Goal: Transaction & Acquisition: Purchase product/service

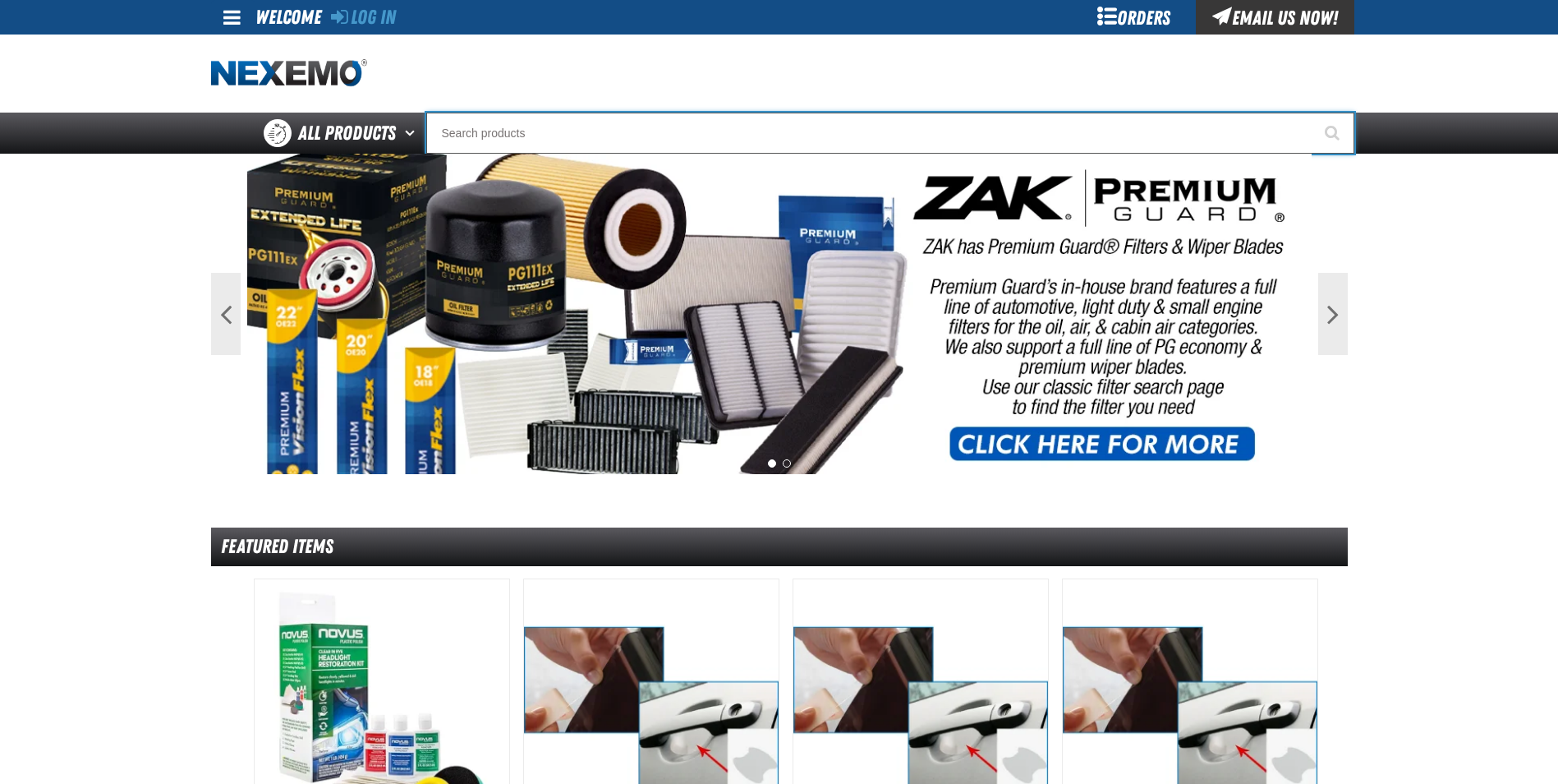
click at [568, 134] on input "Search" at bounding box center [890, 133] width 929 height 41
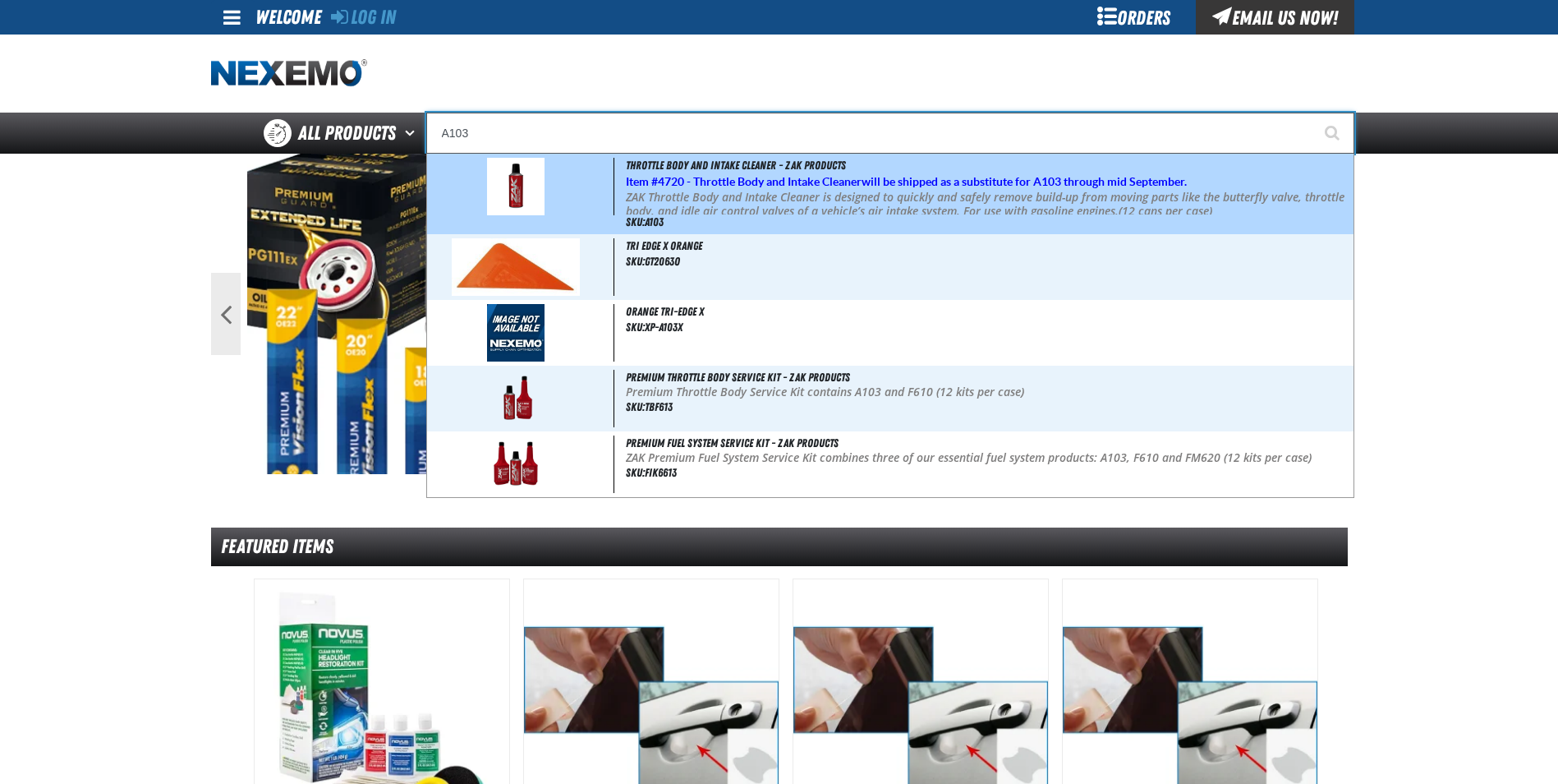
click at [777, 210] on p "ZAK Throttle Body and Intake Cleaner is designed to quickly and safely remove b…" at bounding box center [987, 204] width 724 height 28
type input "Throttle Body and Intake Cleaner - ZAK Products"
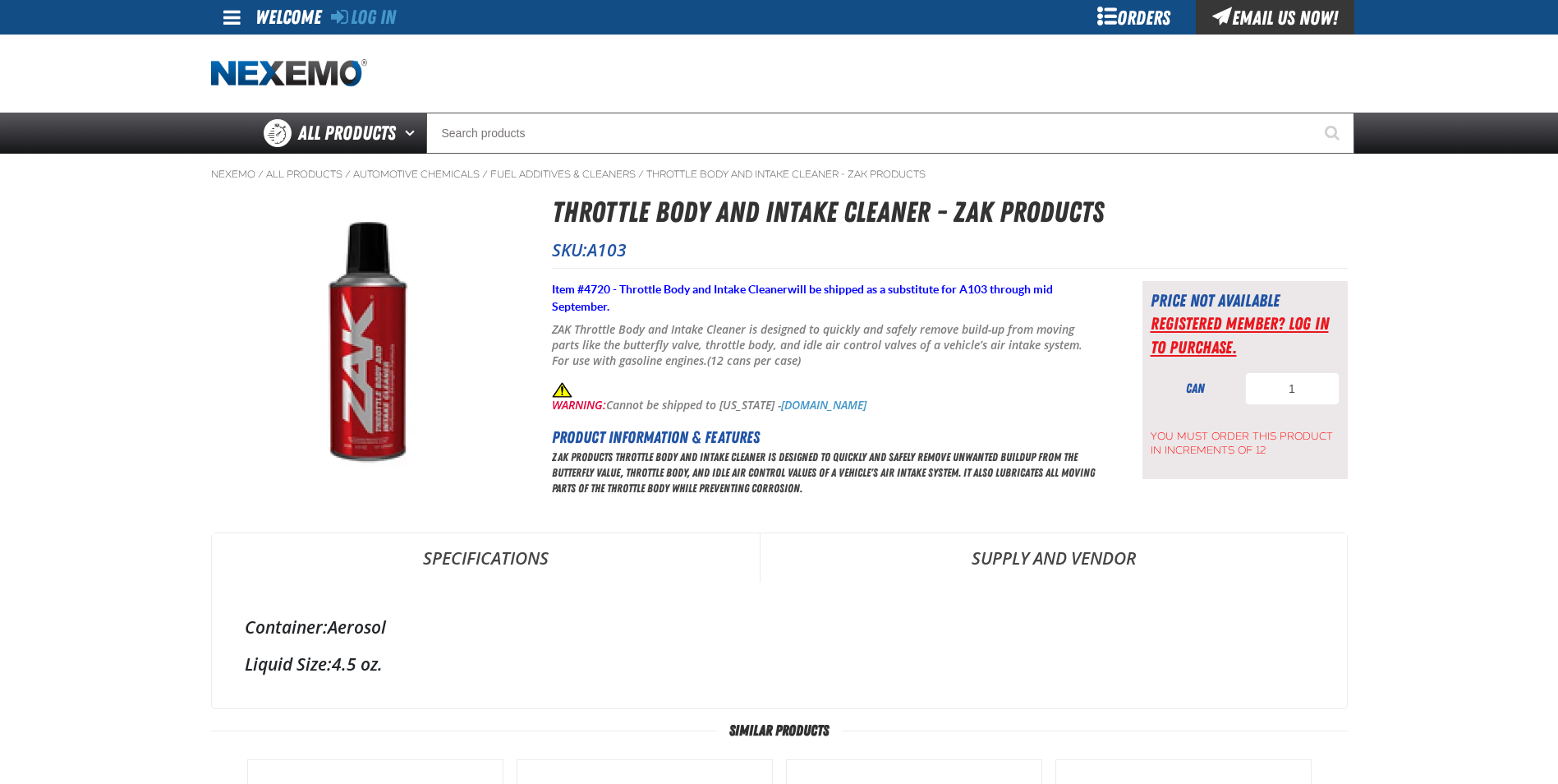
click at [1241, 316] on link "Registered Member? Log In to purchase." at bounding box center [1240, 334] width 179 height 43
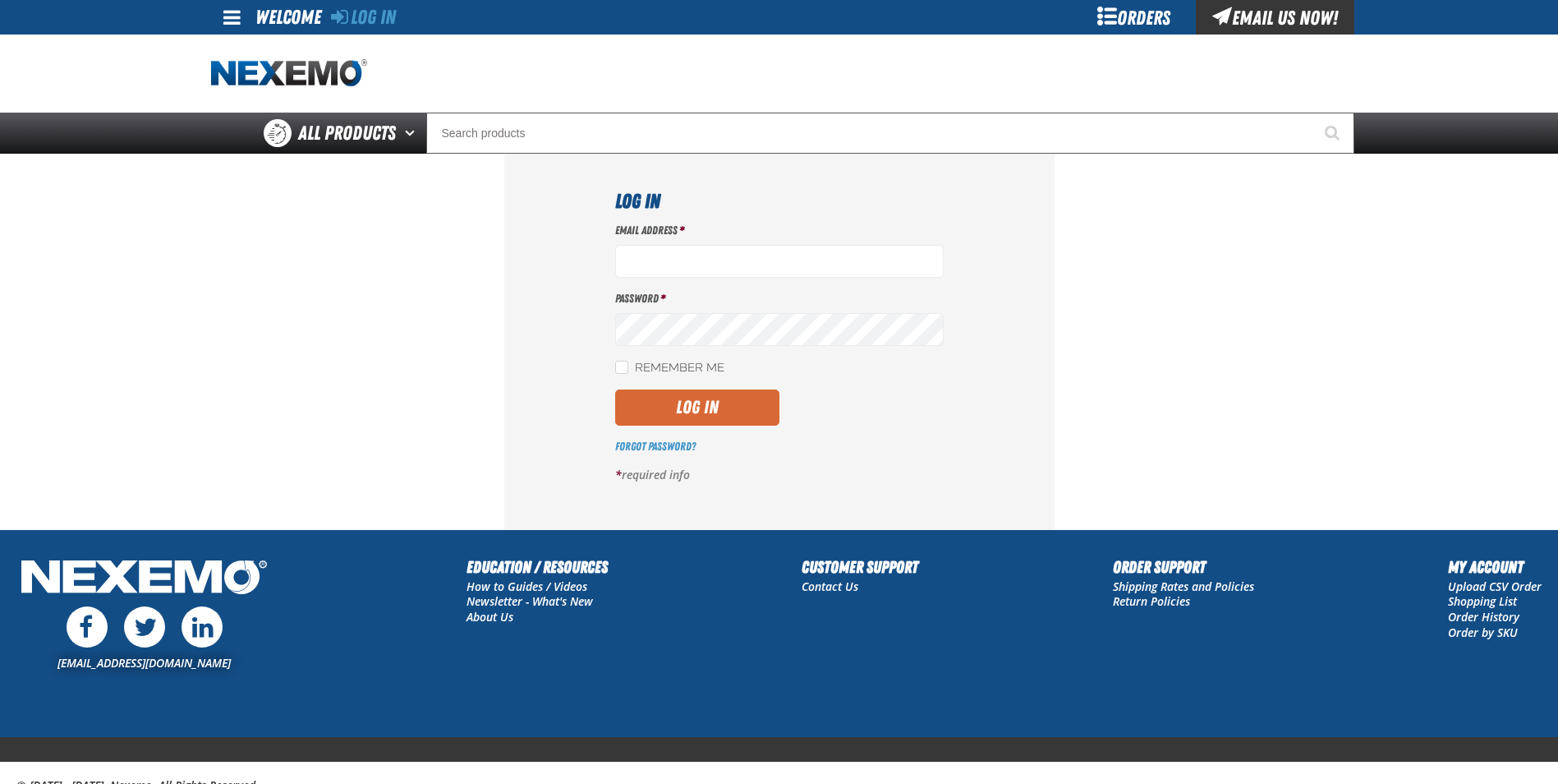
type input "cphillips@vtaig.com"
click at [693, 411] on button "Log In" at bounding box center [698, 407] width 165 height 36
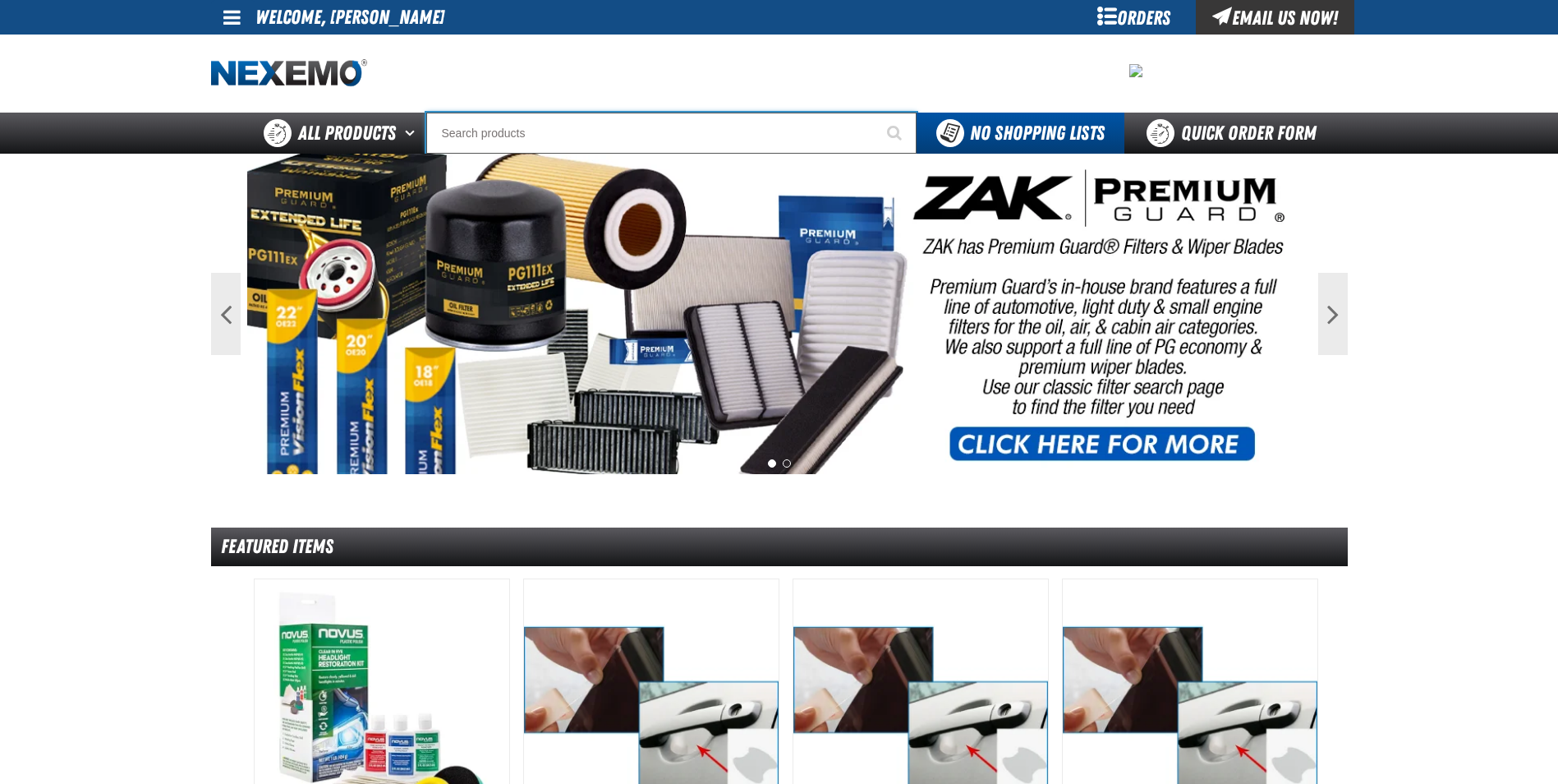
click at [594, 140] on input "Search" at bounding box center [671, 133] width 490 height 41
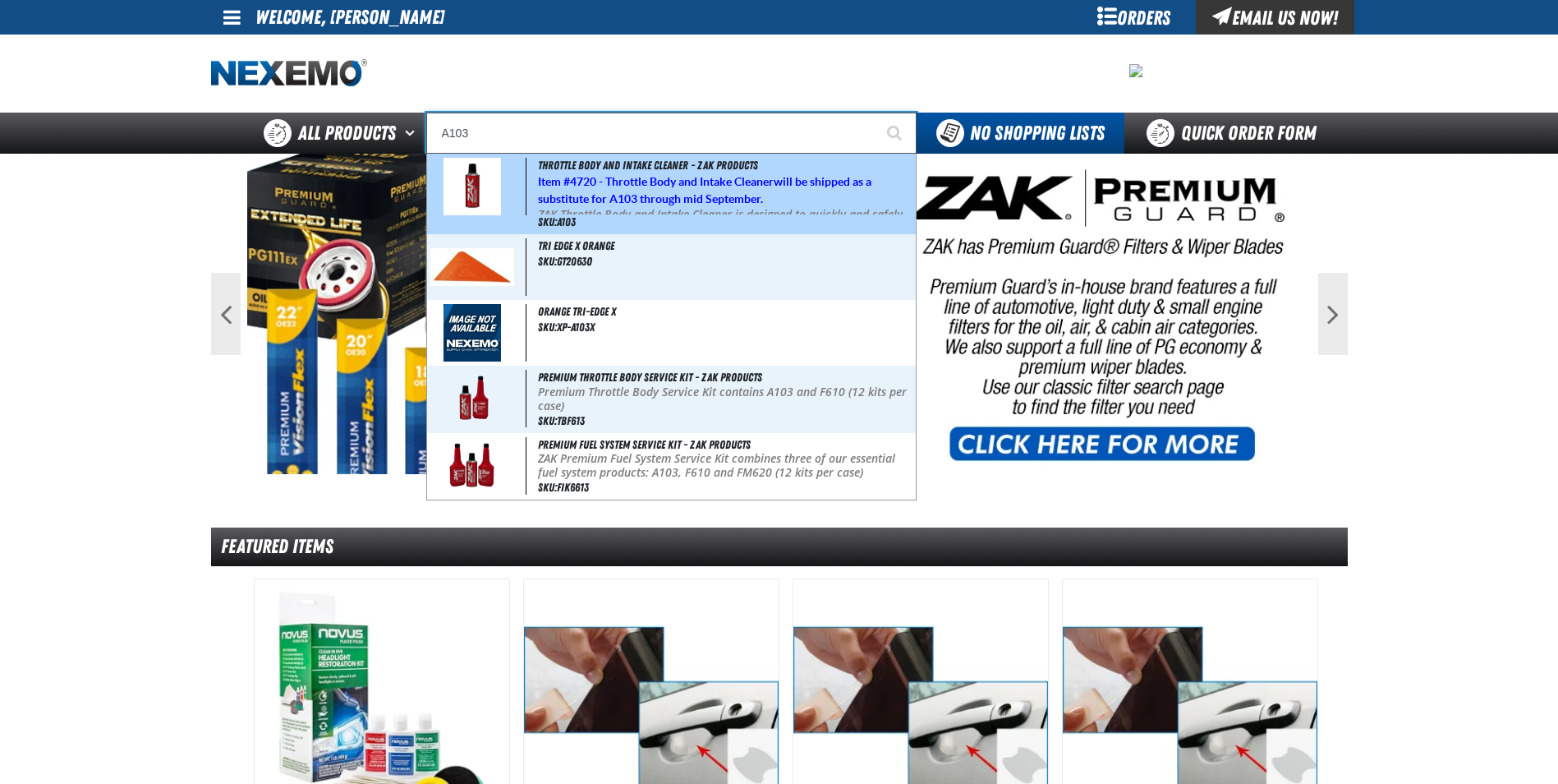
click at [599, 179] on strong "4720 - Throttle Body and Intake Cleaner" at bounding box center [671, 181] width 203 height 13
type input "Throttle Body and Intake Cleaner - ZAK Products"
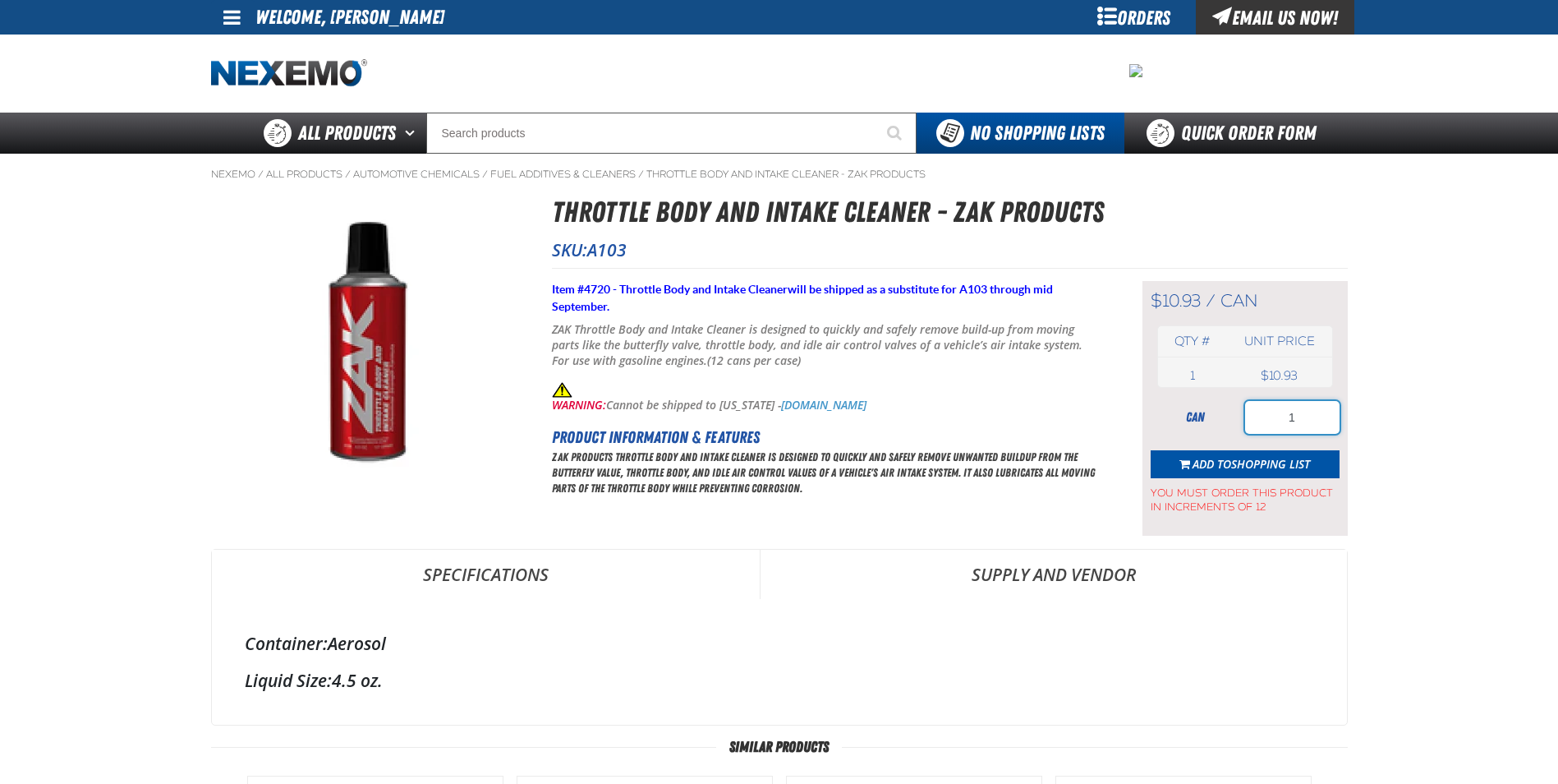
click at [1313, 425] on input "1" at bounding box center [1292, 418] width 95 height 33
type input "12"
click at [1233, 462] on span "Shopping List" at bounding box center [1271, 463] width 79 height 16
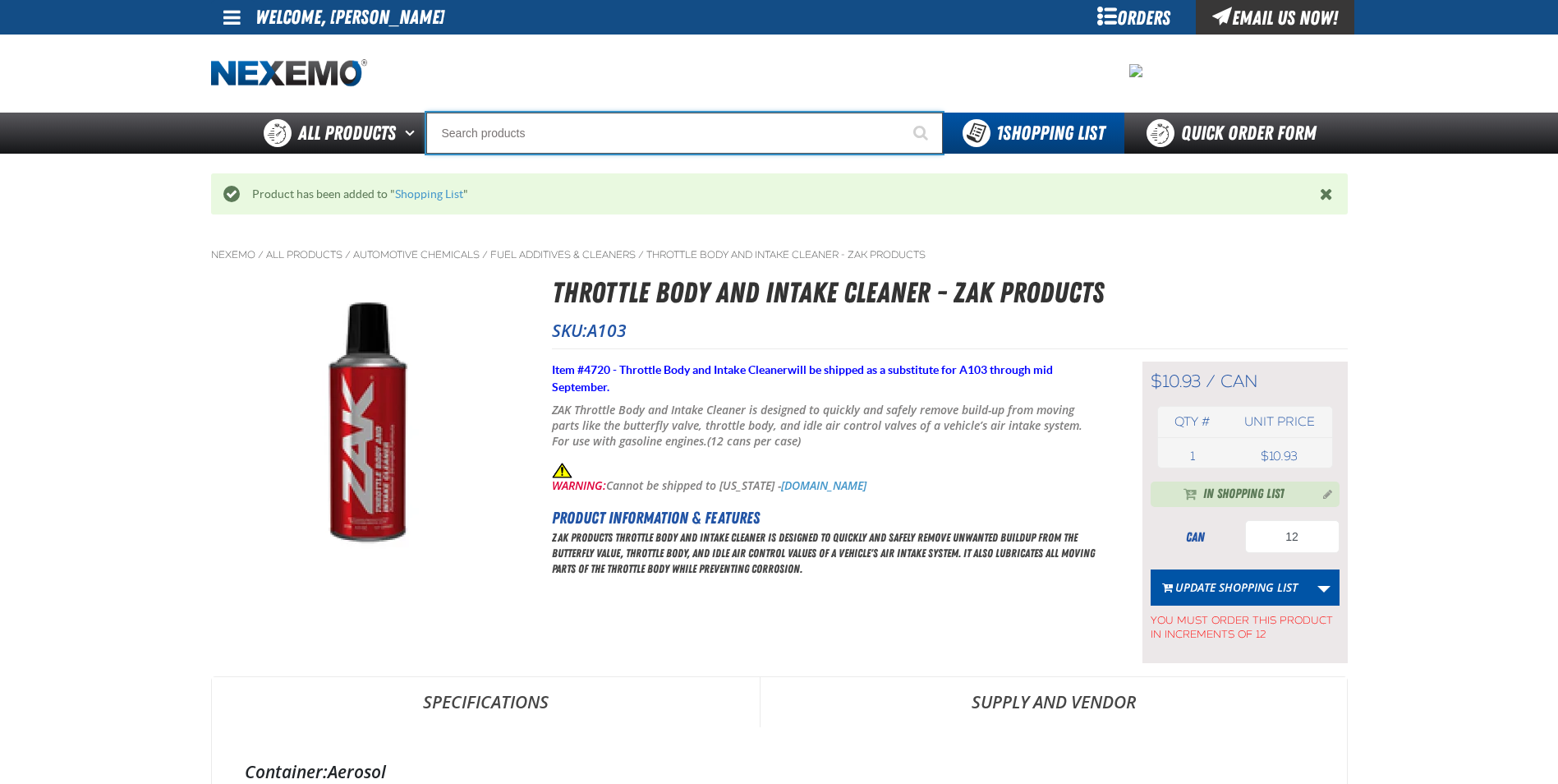
click at [622, 147] on input "Search" at bounding box center [684, 133] width 516 height 41
type input "C"
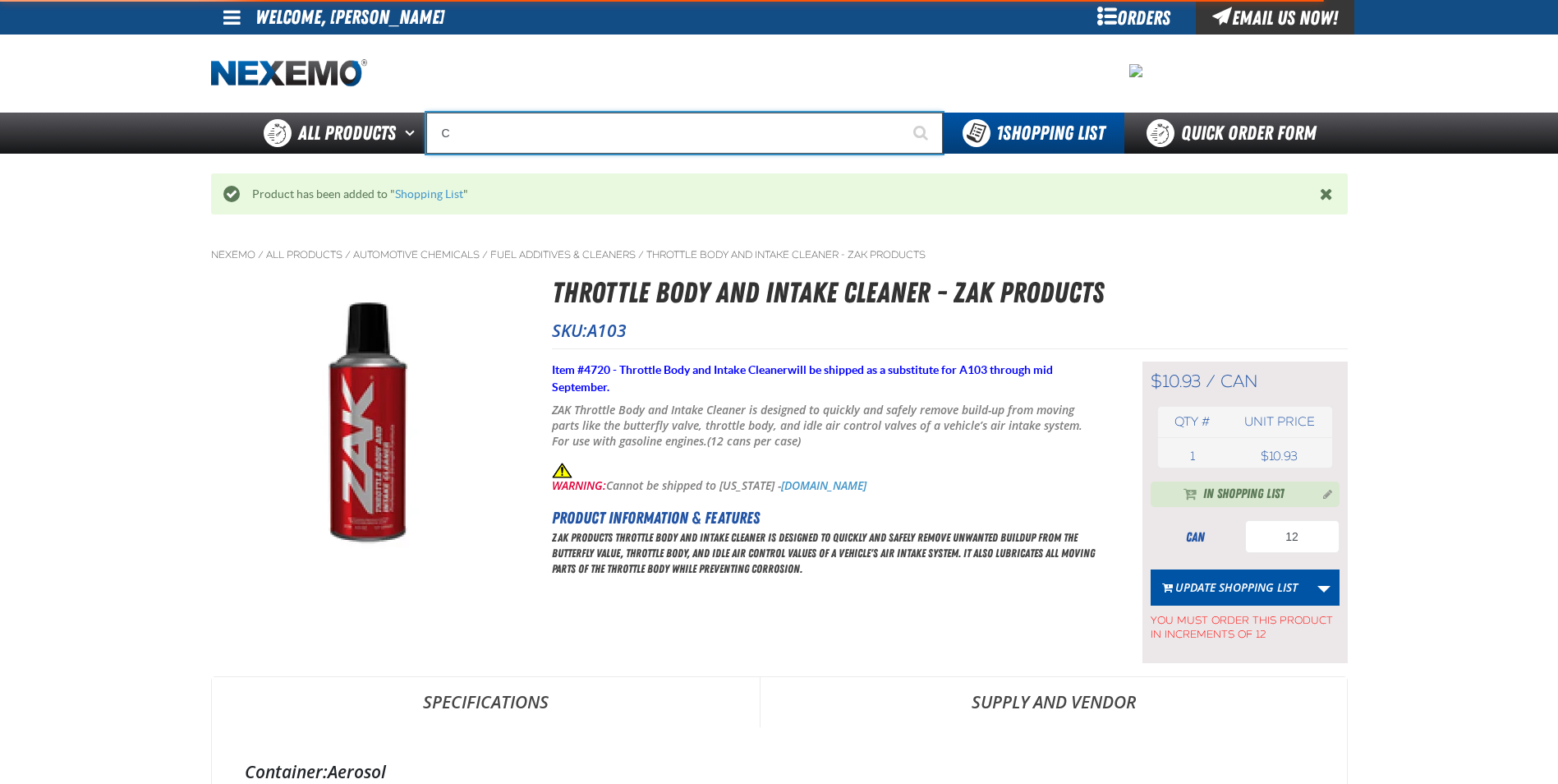
type input "C Alkaline Battery 1.5 Volt (12 per pack)"
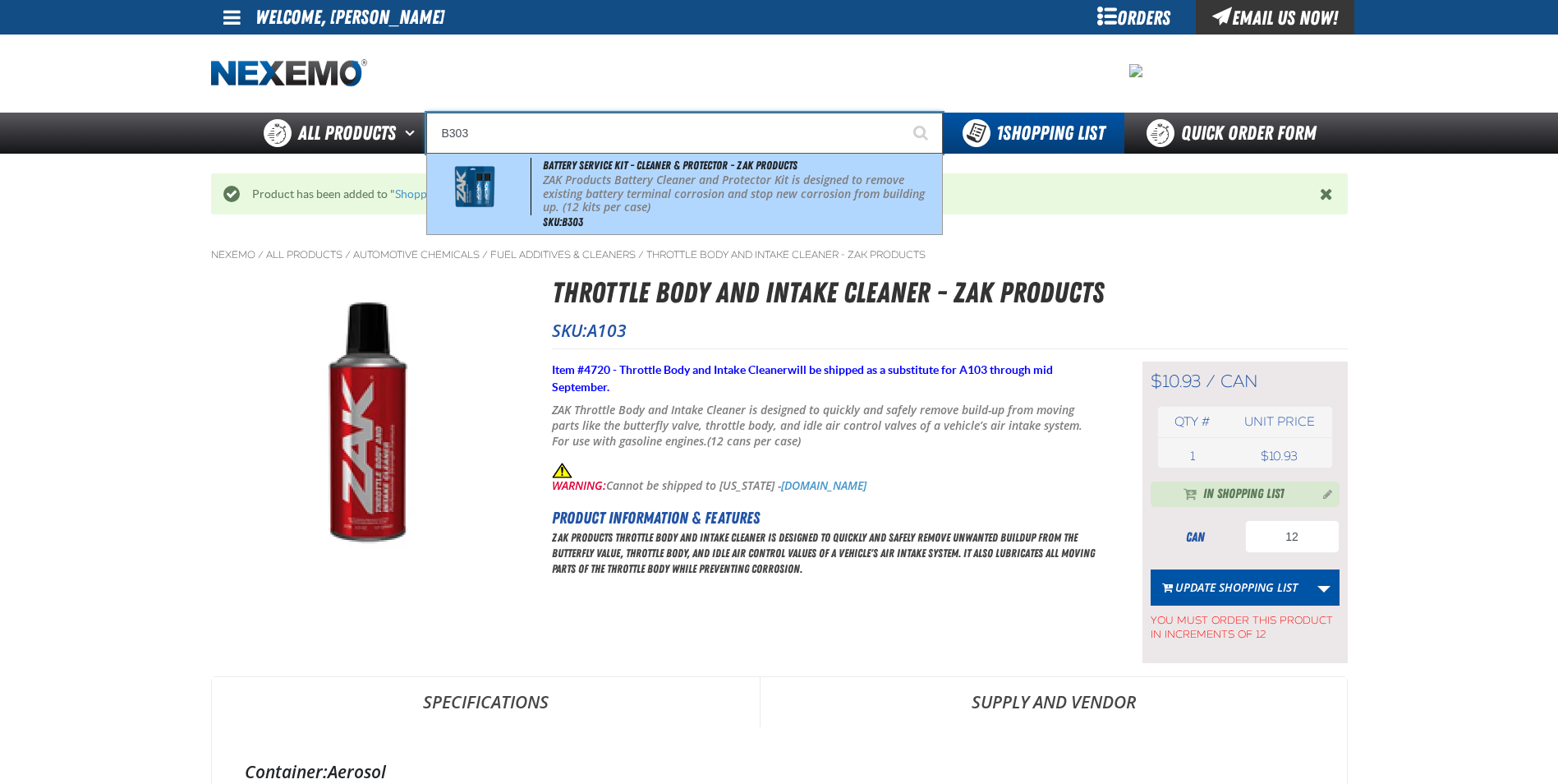
click at [619, 182] on p "ZAK Products Battery Cleaner and Protector Kit is designed to remove existing b…" at bounding box center [740, 193] width 395 height 41
type input "Battery Service Kit - Cleaner & Protector - ZAK Products"
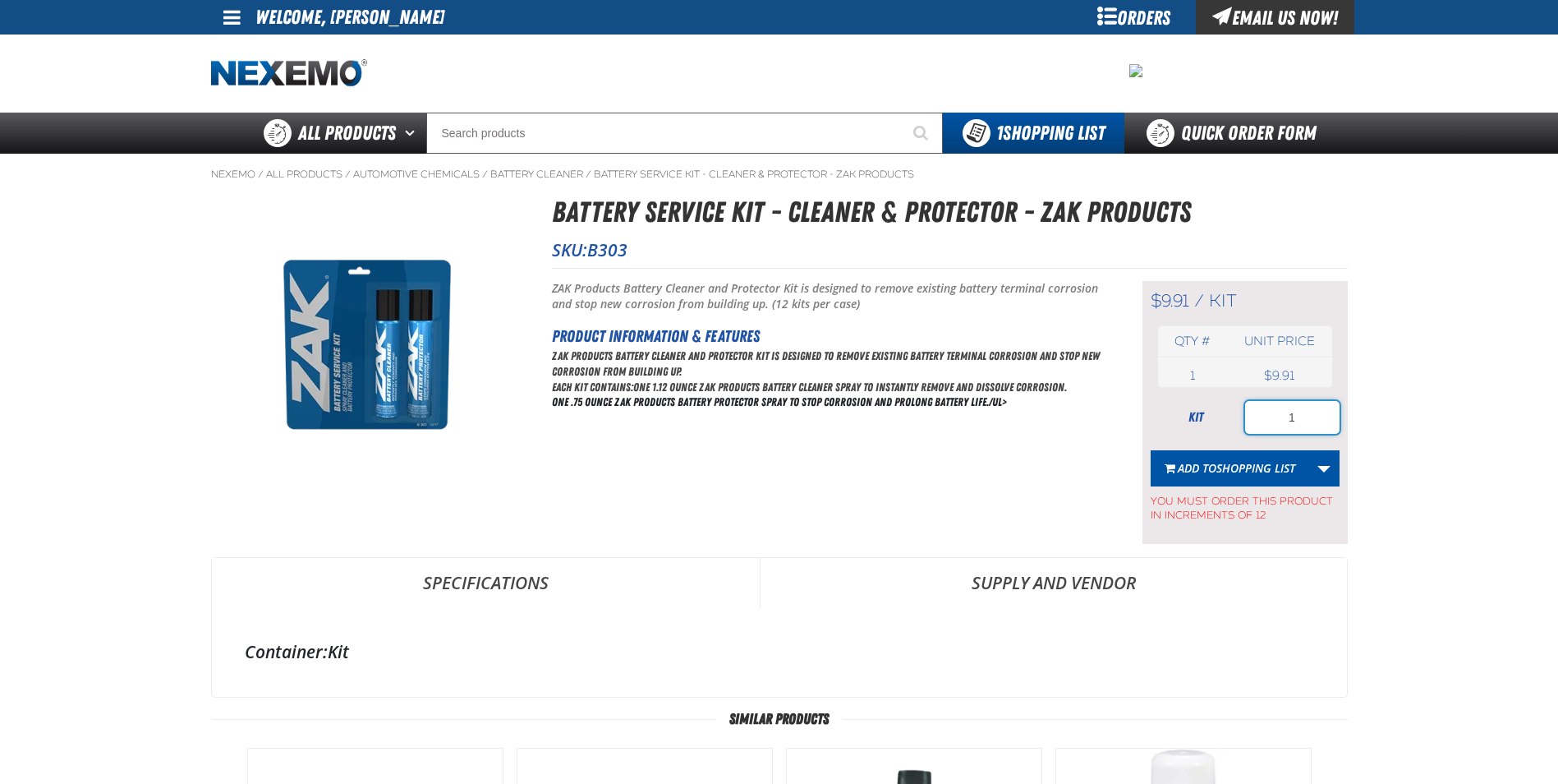
drag, startPoint x: 1324, startPoint y: 422, endPoint x: 1241, endPoint y: 413, distance: 83.5
click at [1242, 416] on div "kit 1" at bounding box center [1244, 418] width 189 height 33
type input "24"
click at [1254, 464] on span "Shopping List" at bounding box center [1256, 467] width 79 height 16
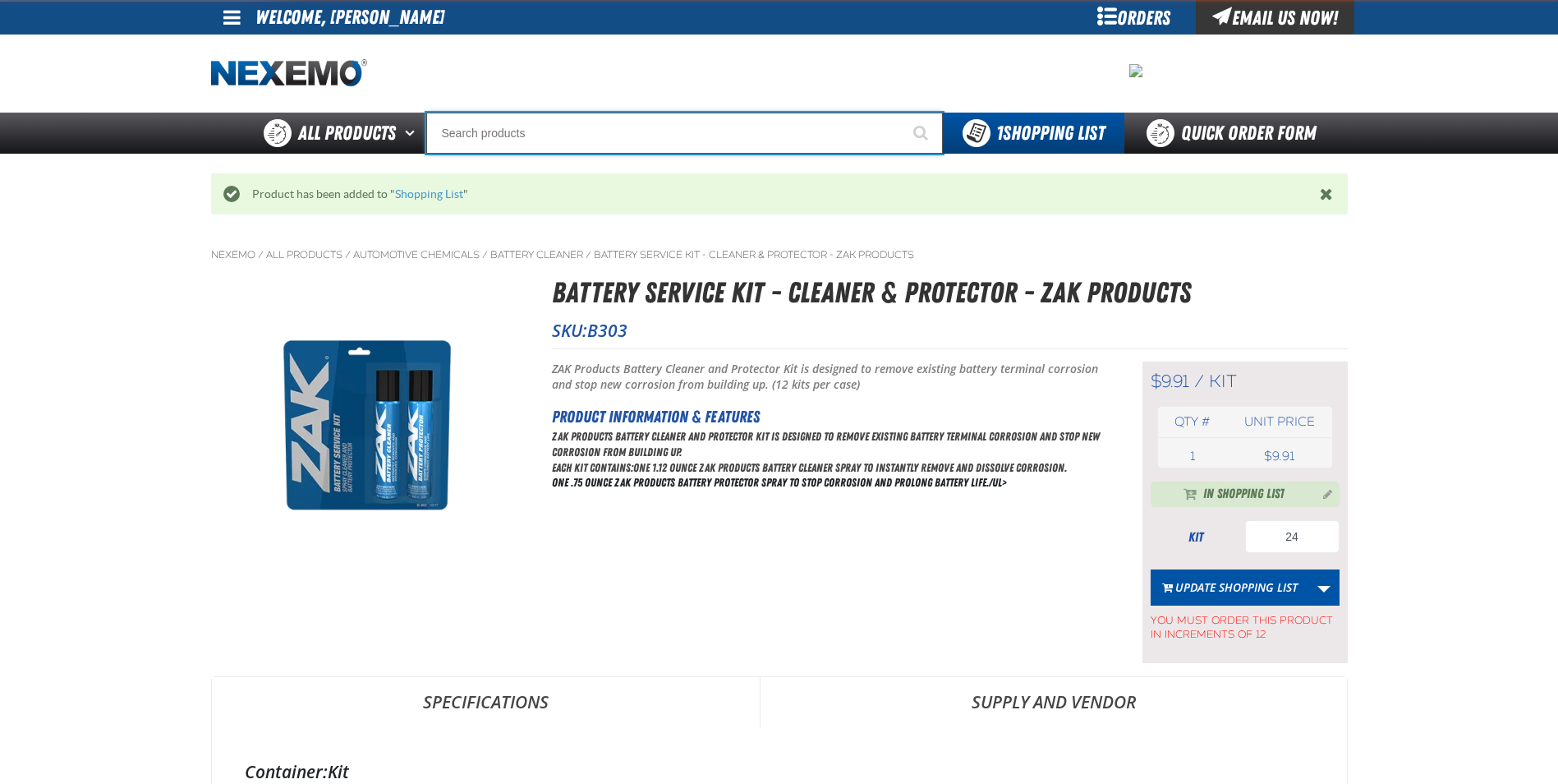
click at [684, 142] on input "Search" at bounding box center [684, 133] width 516 height 41
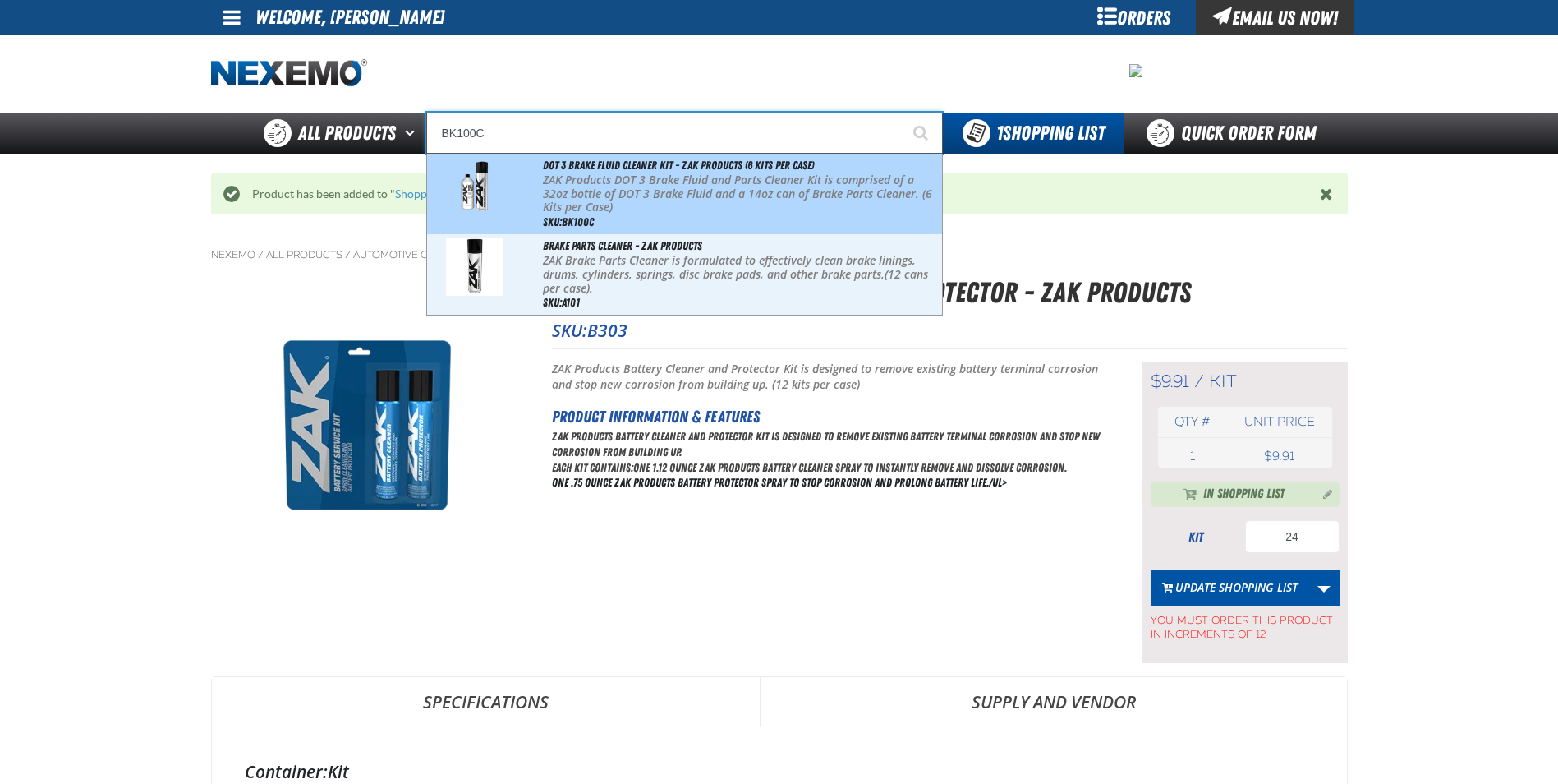
click at [697, 179] on p "ZAK Products DOT 3 Brake Fluid and Parts Cleaner Kit is comprised of a 32oz bot…" at bounding box center [740, 193] width 395 height 41
type input "DOT 3 Brake Fluid Cleaner Kit - ZAK Products (6 Kits per Case)"
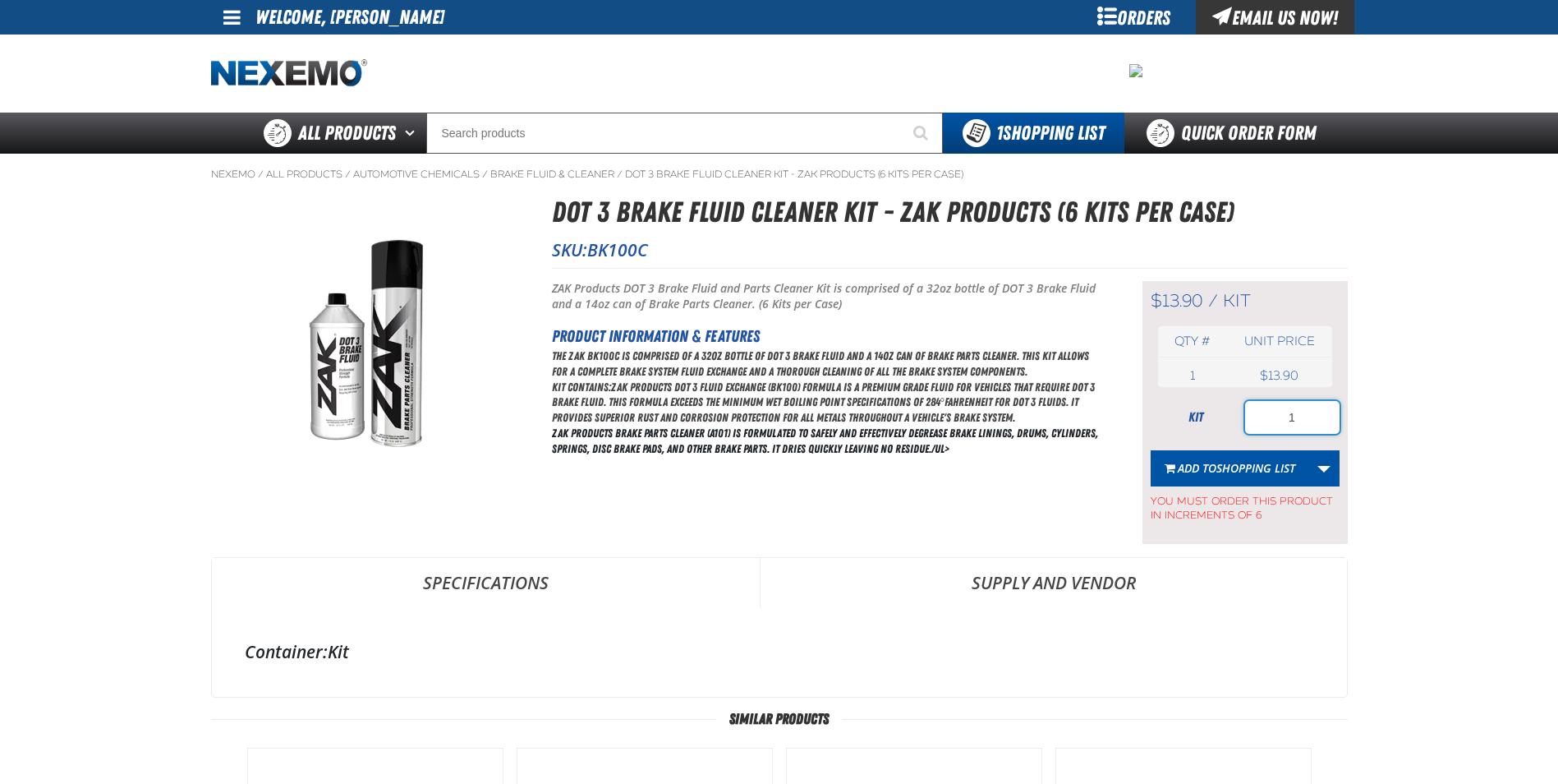
drag, startPoint x: 1206, startPoint y: 404, endPoint x: 1160, endPoint y: 388, distance: 48.7
click at [1160, 388] on div "$13.90 / kit kit Qty # Unit price 1 kit USD 1" at bounding box center [1245, 412] width 205 height 263
type input "84"
click at [1244, 477] on button "Add to Shopping List" at bounding box center [1229, 467] width 158 height 36
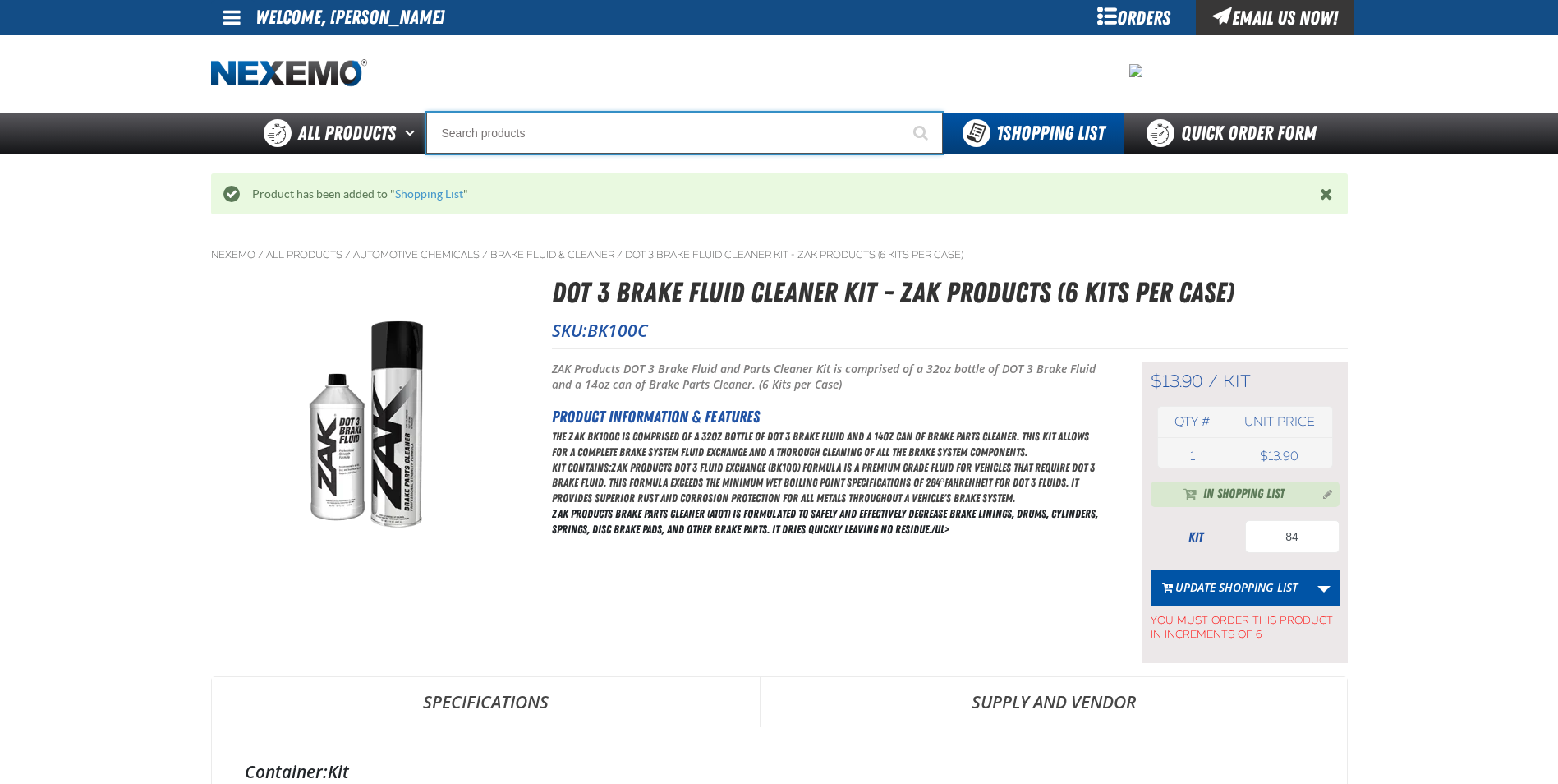
click at [646, 138] on input "Search" at bounding box center [684, 133] width 516 height 41
type input "C"
type input "C Alkaline Battery 1.5 Volt (12 per pack)"
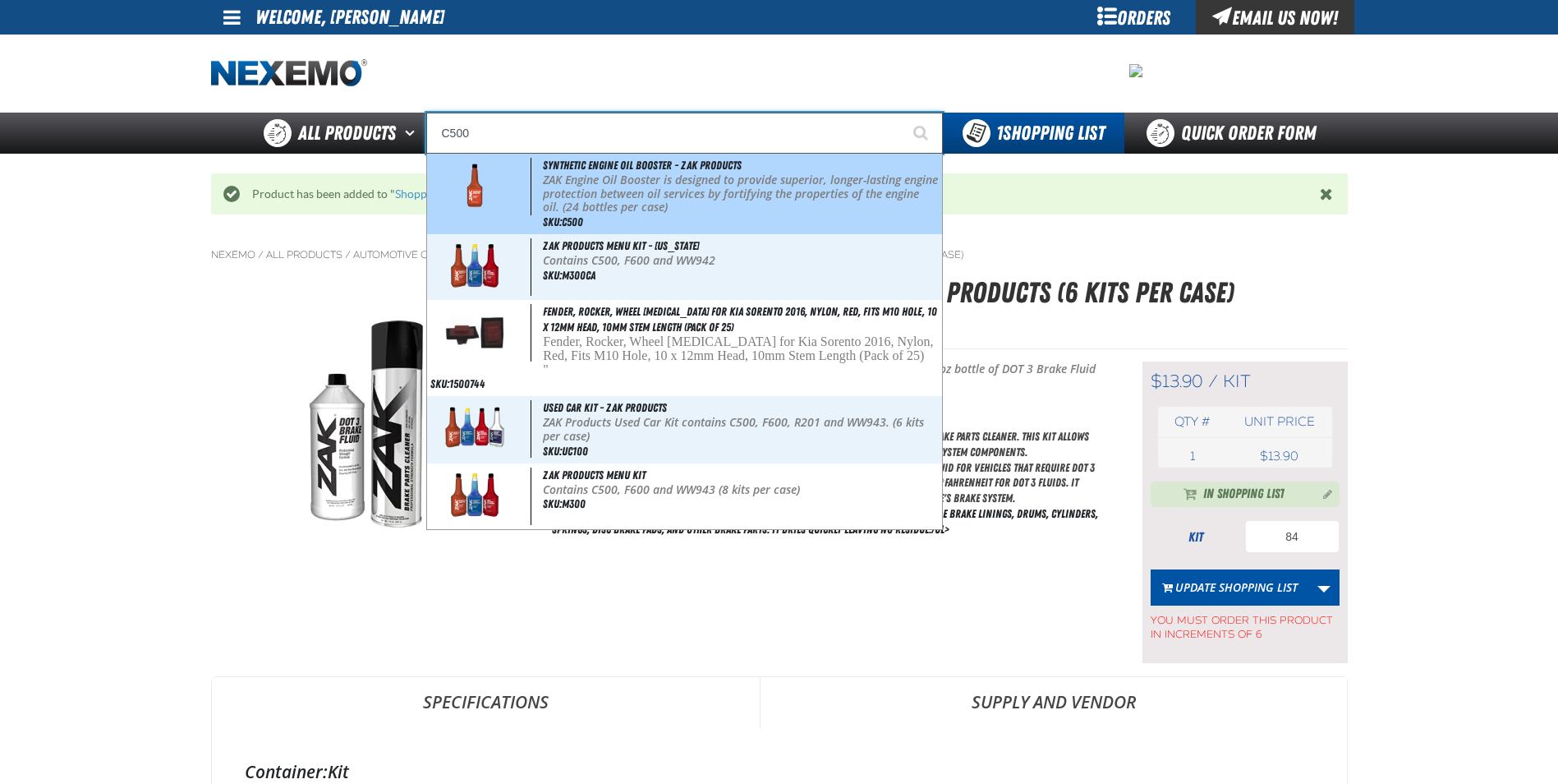
click at [651, 175] on p "ZAK Engine Oil Booster is designed to provide superior, longer-lasting engine p…" at bounding box center [740, 193] width 395 height 41
type input "Synthetic Engine Oil Booster - ZAK Products"
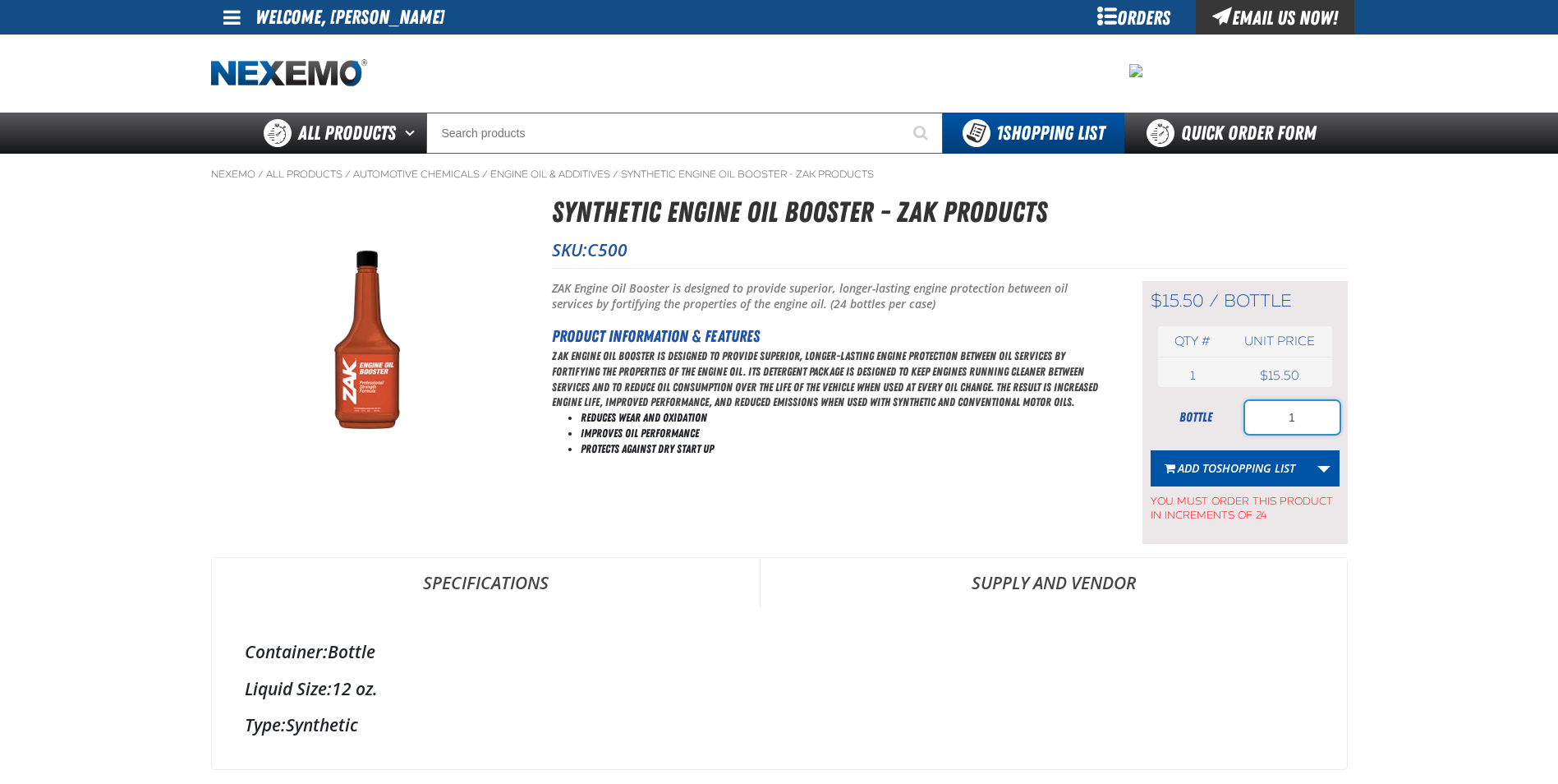
drag, startPoint x: 1262, startPoint y: 414, endPoint x: 1183, endPoint y: 417, distance: 79.1
click at [1183, 417] on div "bottle 1" at bounding box center [1244, 418] width 189 height 33
type input "24"
drag, startPoint x: 1173, startPoint y: 467, endPoint x: 1155, endPoint y: 467, distance: 18.0
click at [1172, 467] on button "Add to Shopping List" at bounding box center [1229, 467] width 158 height 36
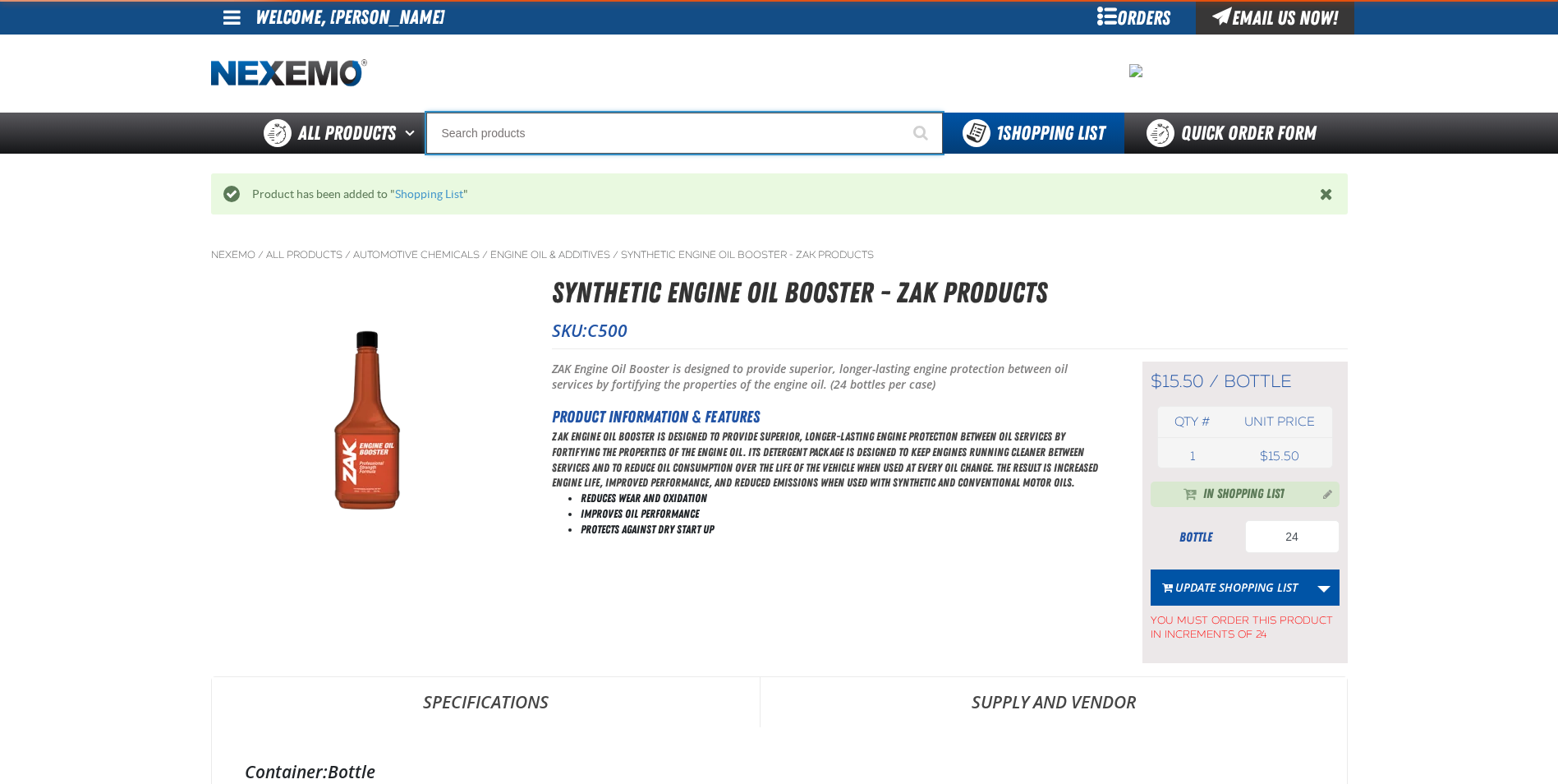
click at [545, 127] on input "Search" at bounding box center [684, 133] width 516 height 41
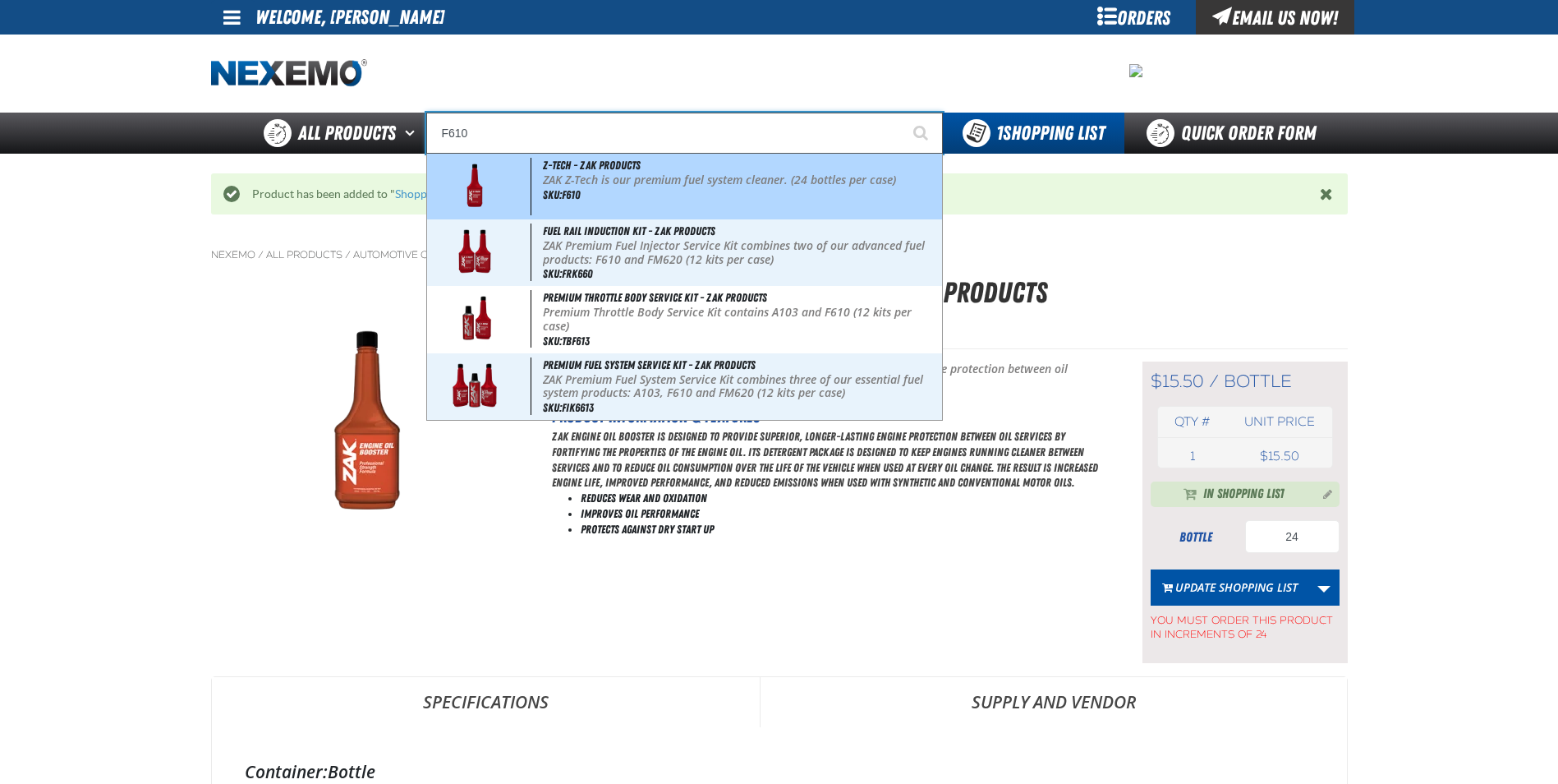
click at [563, 182] on p "ZAK Z-Tech is our premium fuel system cleaner. (24 bottles per case)" at bounding box center [740, 179] width 395 height 14
type input "Z-Tech - ZAK Products"
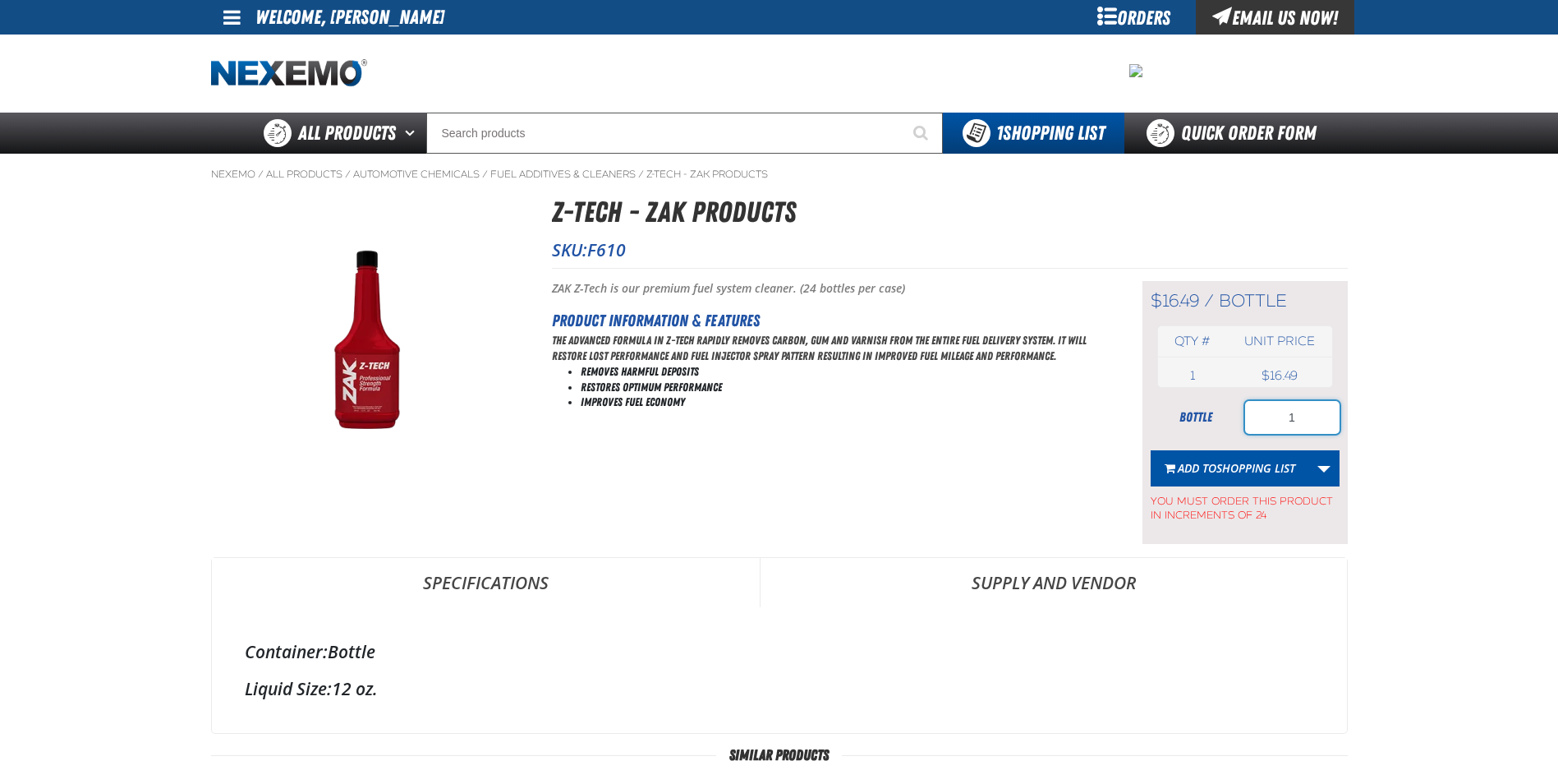
drag, startPoint x: 1298, startPoint y: 417, endPoint x: 1195, endPoint y: 412, distance: 103.1
click at [1198, 413] on div "bottle 1" at bounding box center [1244, 418] width 189 height 33
type input "24"
click at [1209, 457] on button "Add to Shopping List" at bounding box center [1229, 467] width 158 height 36
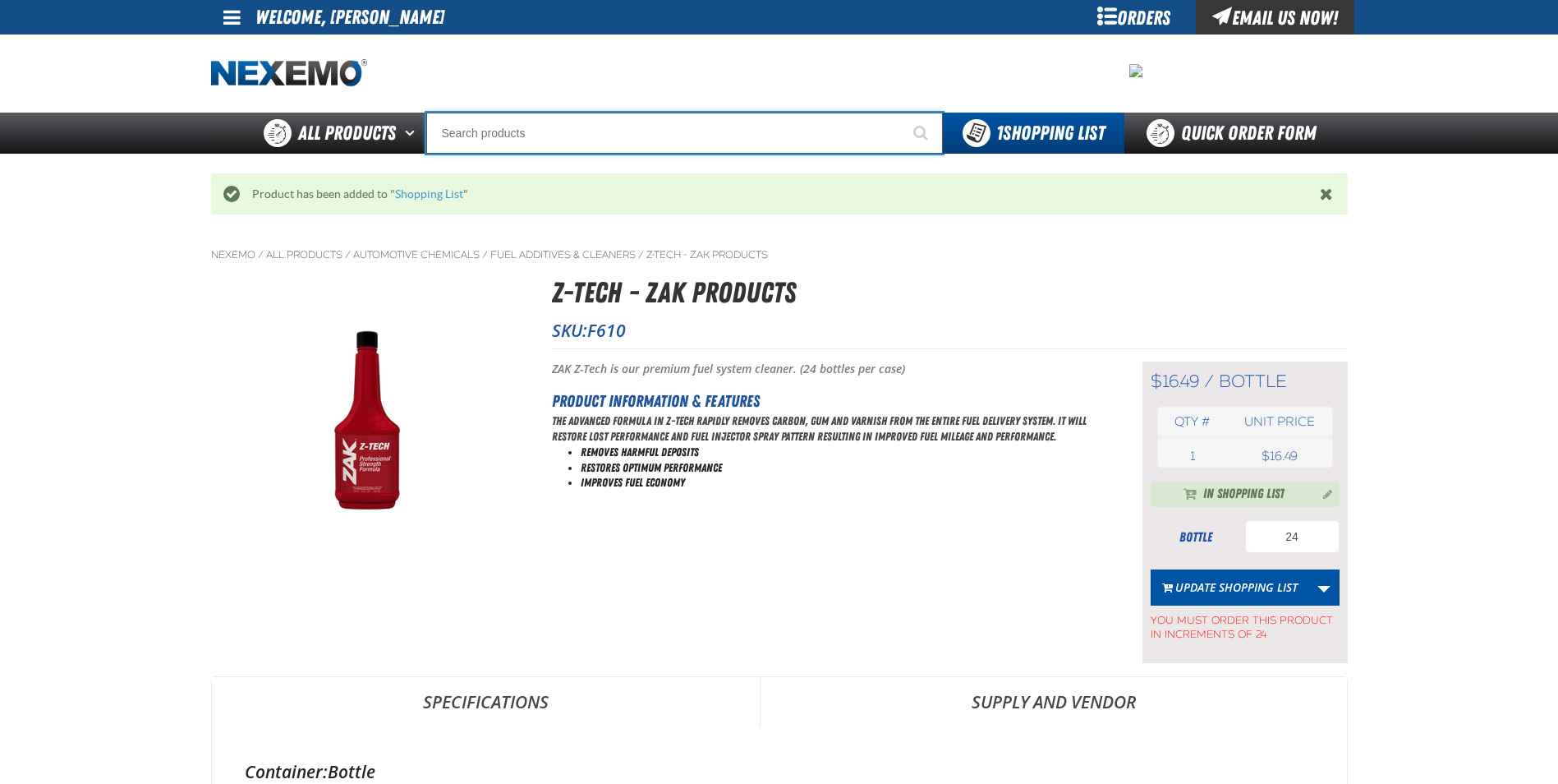
click at [588, 127] on input "Search" at bounding box center [684, 133] width 516 height 41
type input "FR"
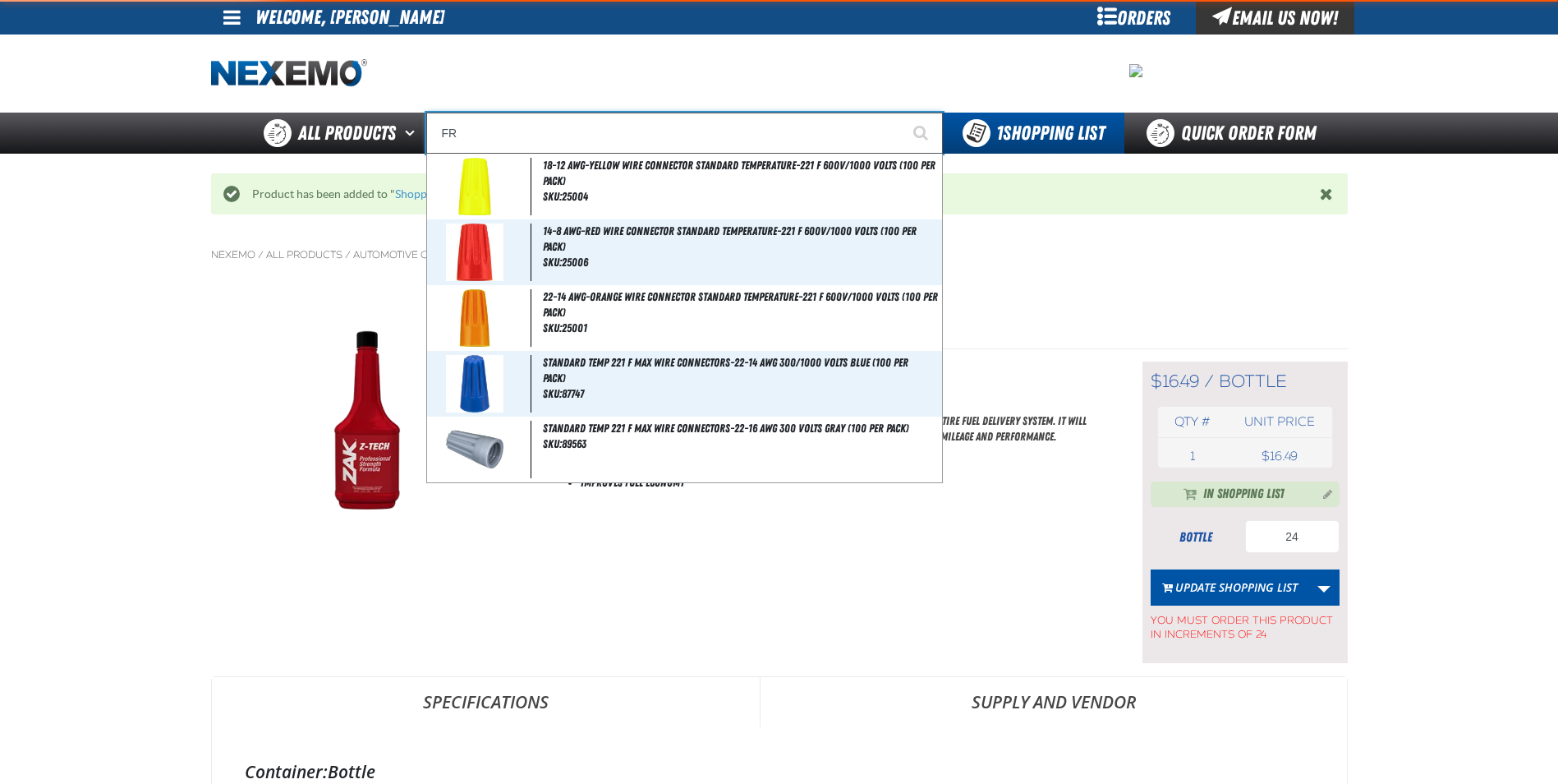
type input "FROM"
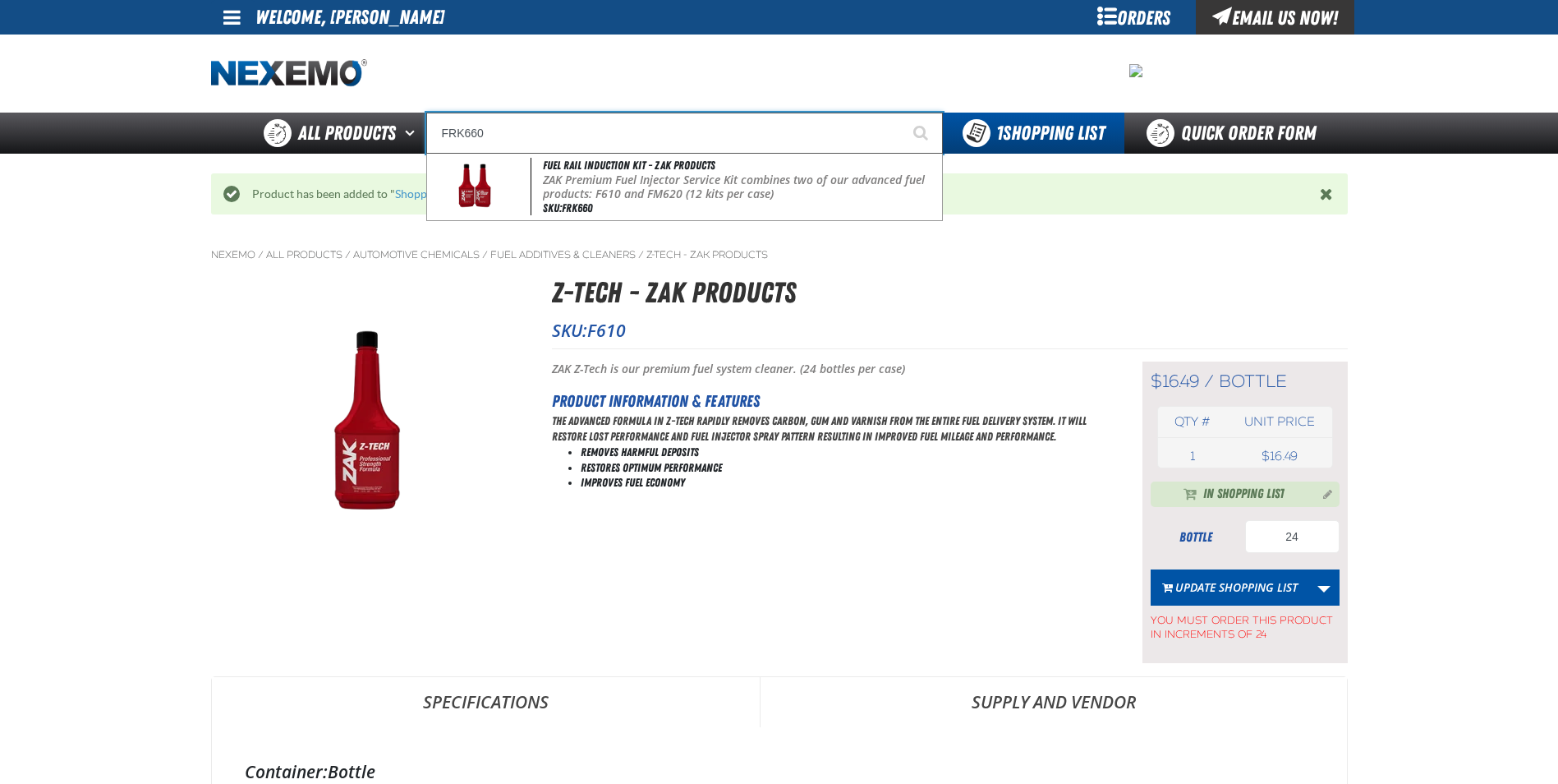
click at [575, 165] on span "Fuel Rail Induction Kit - ZAK Products" at bounding box center [629, 165] width 172 height 13
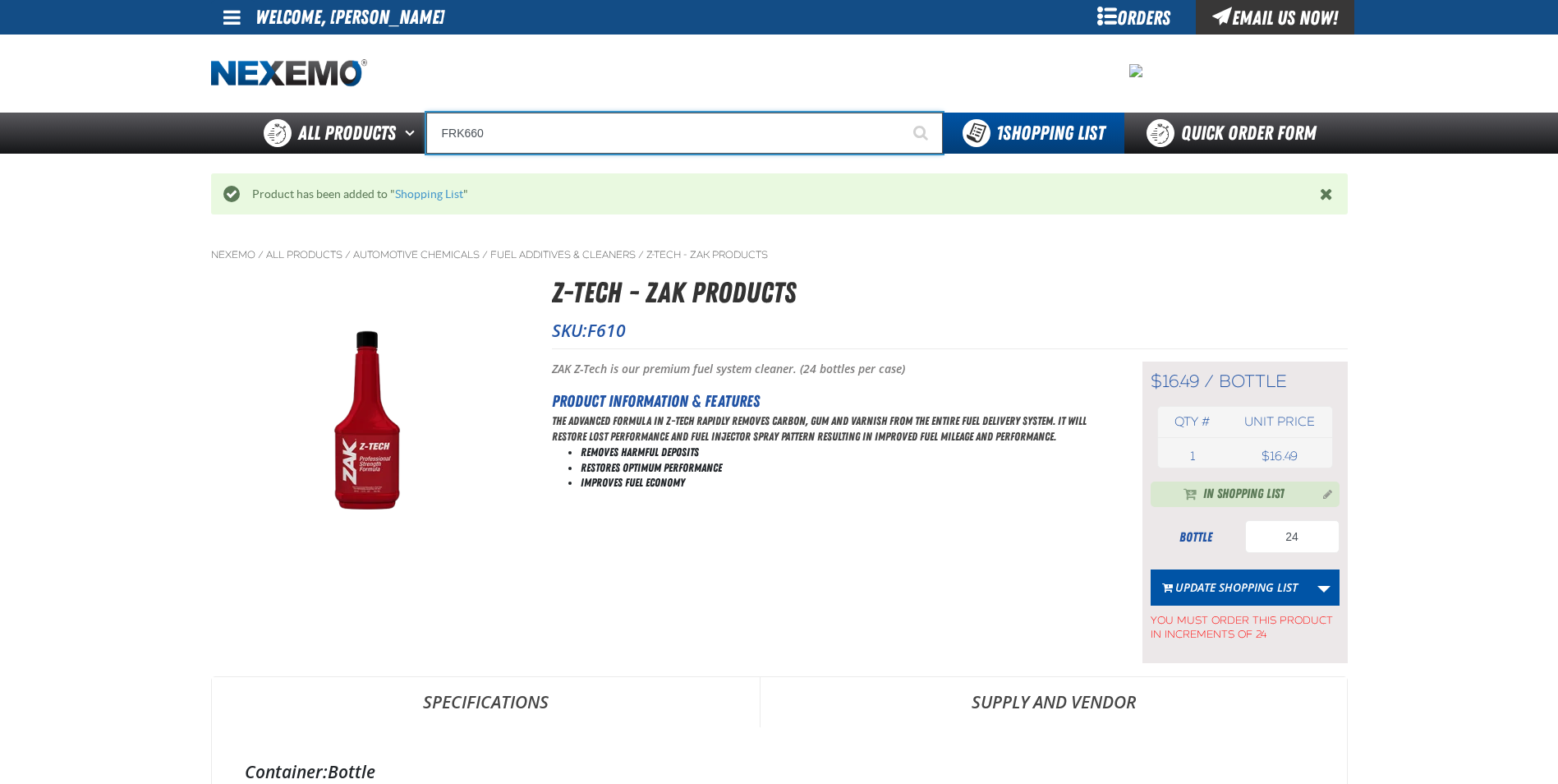
type input "Fuel Rail Induction Kit - ZAK Products"
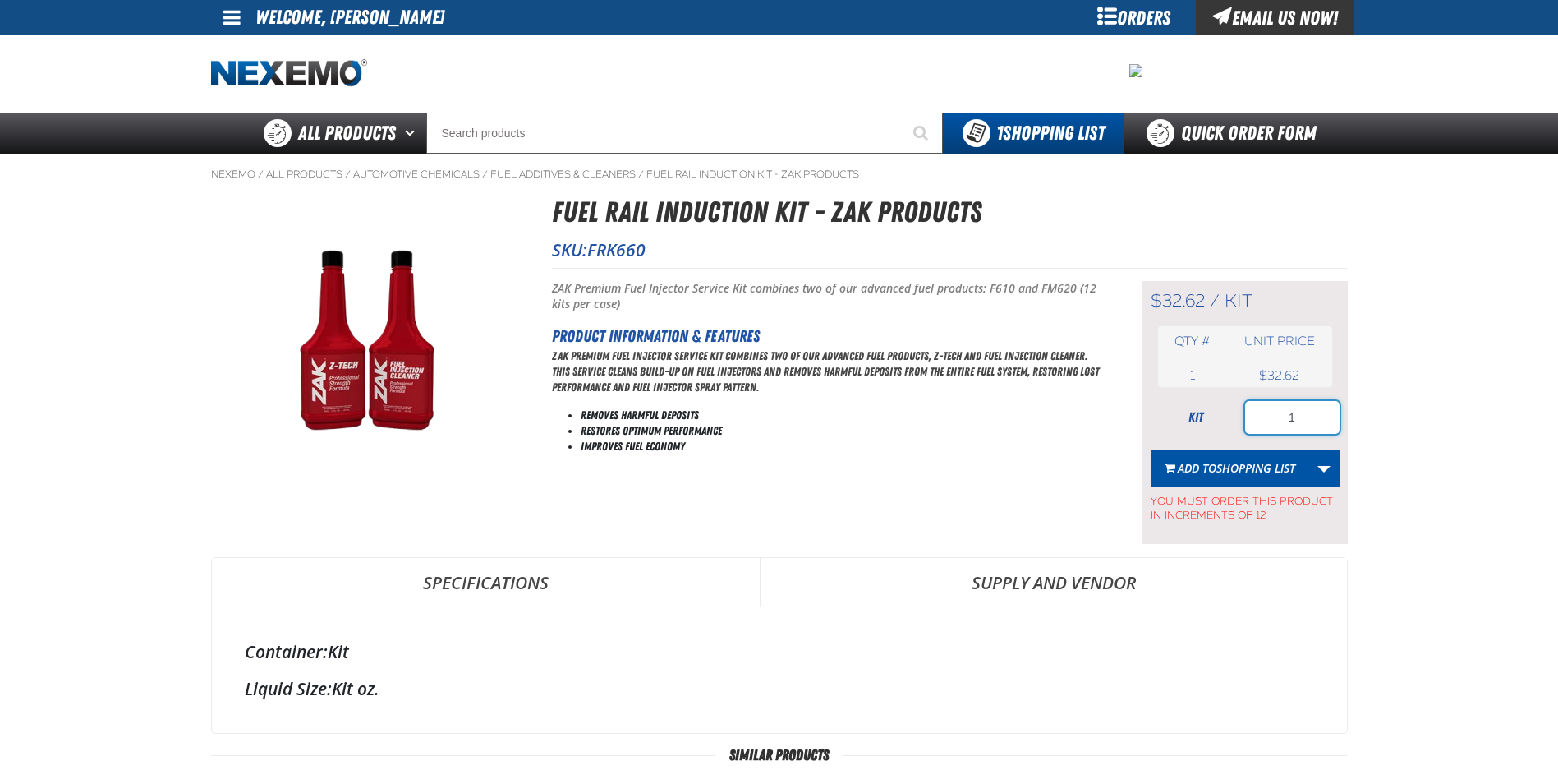
click at [1310, 417] on input "1" at bounding box center [1292, 418] width 95 height 33
type input "12"
click at [1259, 460] on span "Shopping List" at bounding box center [1256, 467] width 79 height 16
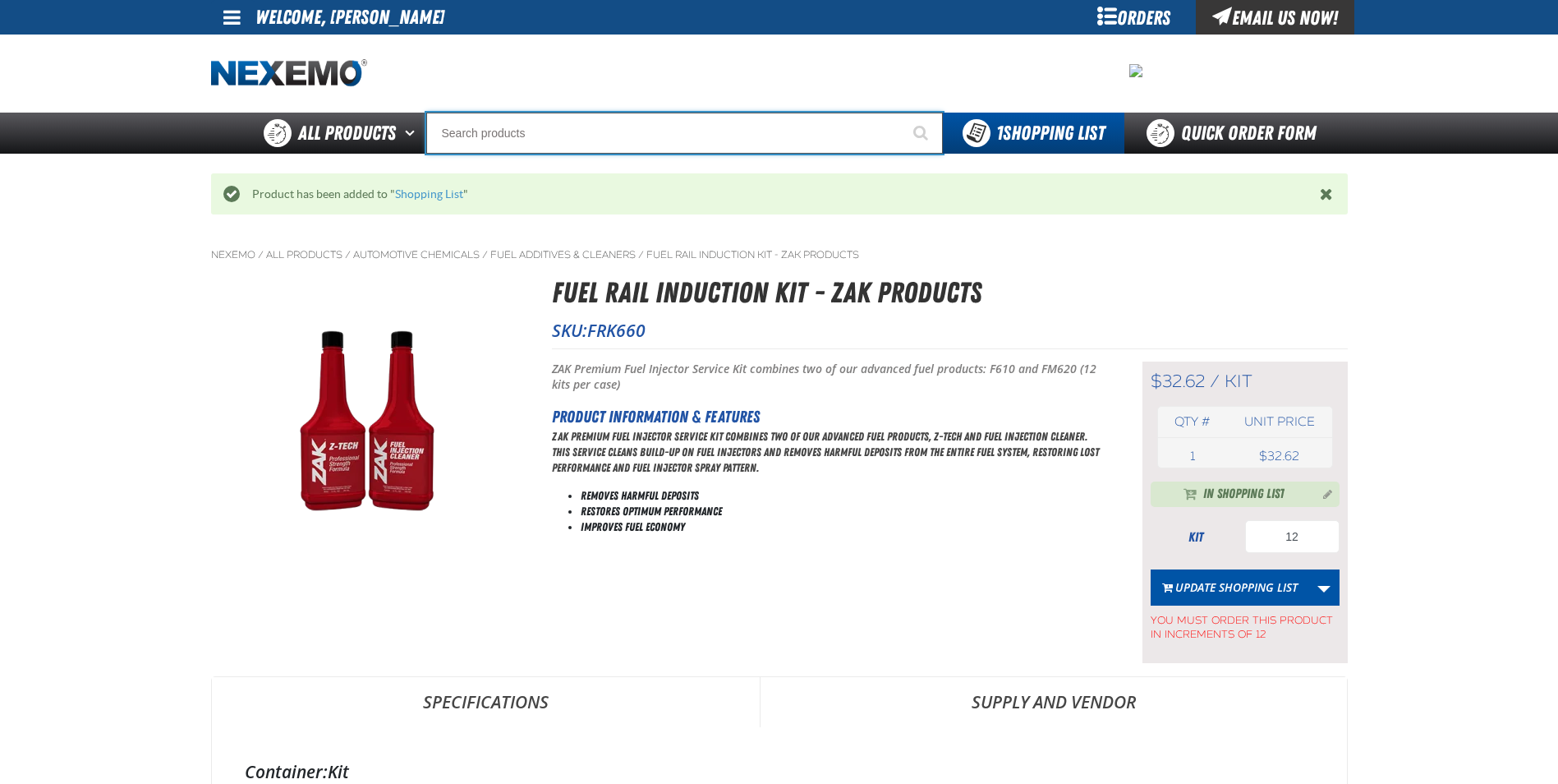
drag, startPoint x: 638, startPoint y: 149, endPoint x: 660, endPoint y: 142, distance: 23.1
click at [645, 148] on input "Search" at bounding box center [684, 133] width 516 height 41
type input "R"
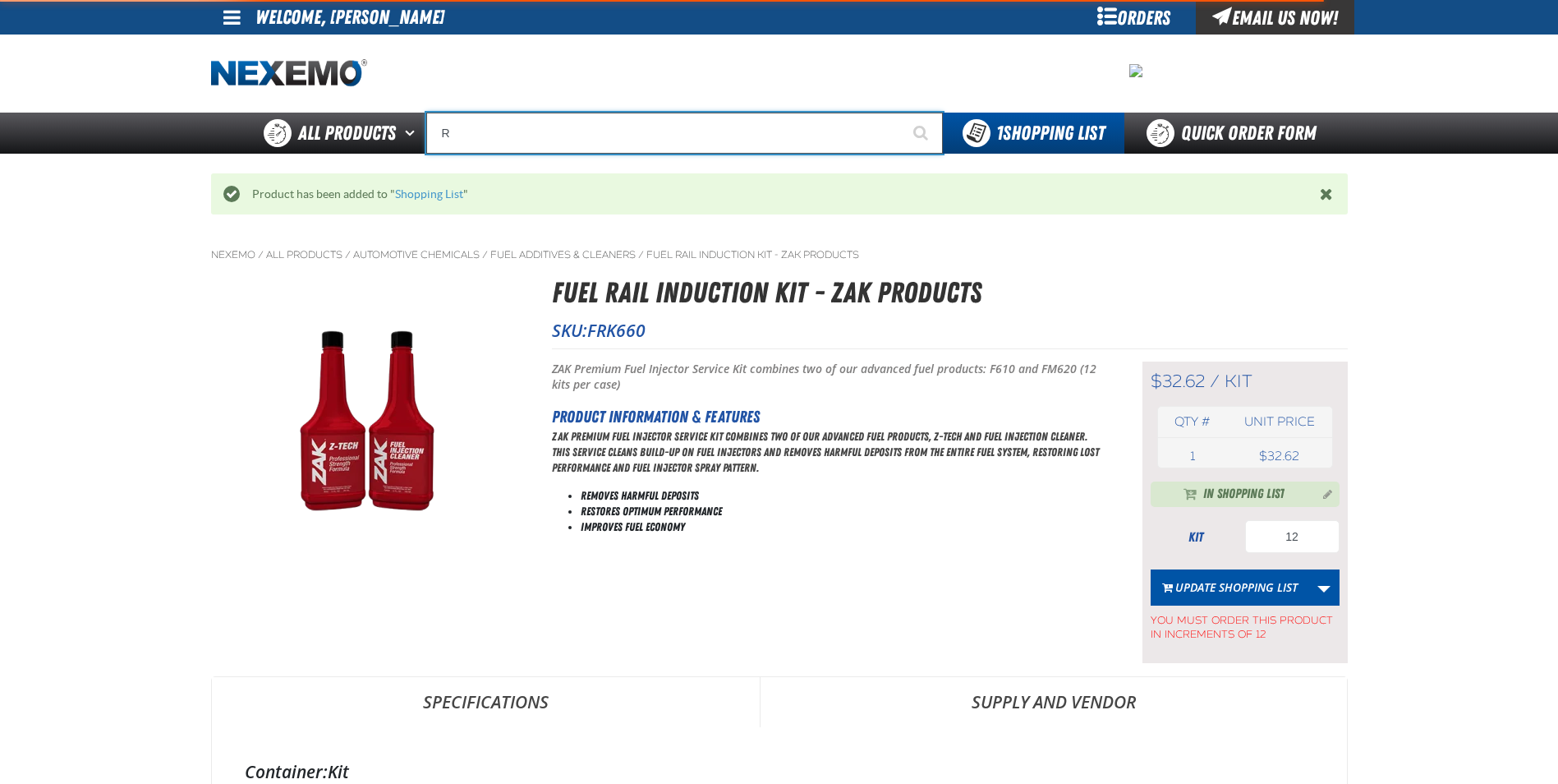
type input "ROADSIDE R"
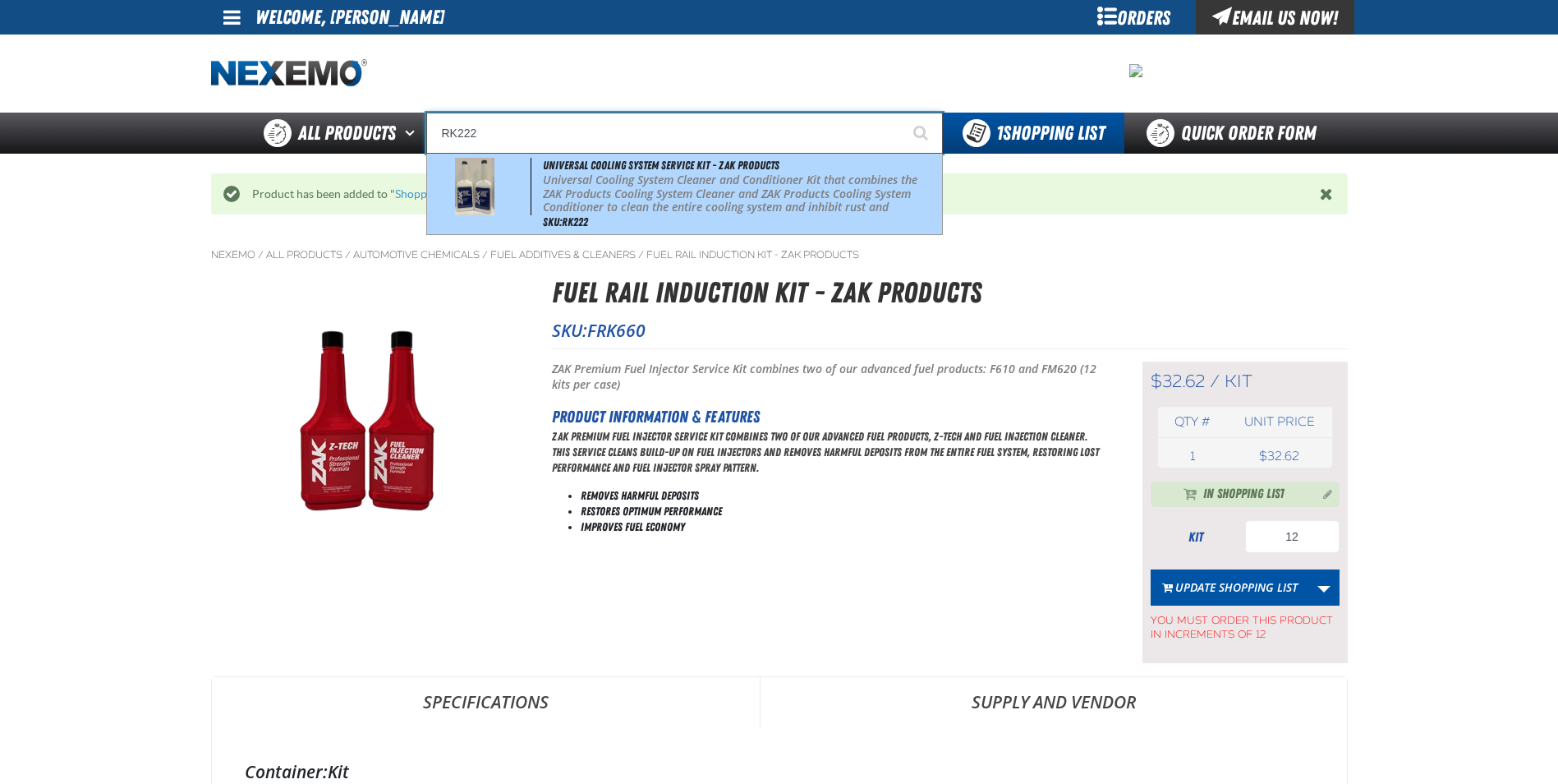
click at [673, 179] on p "Universal Cooling System Cleaner and Conditioner Kit that combines the ZAK Prod…" at bounding box center [740, 201] width 395 height 55
type input "Universal Cooling System Service Kit - ZAK Products"
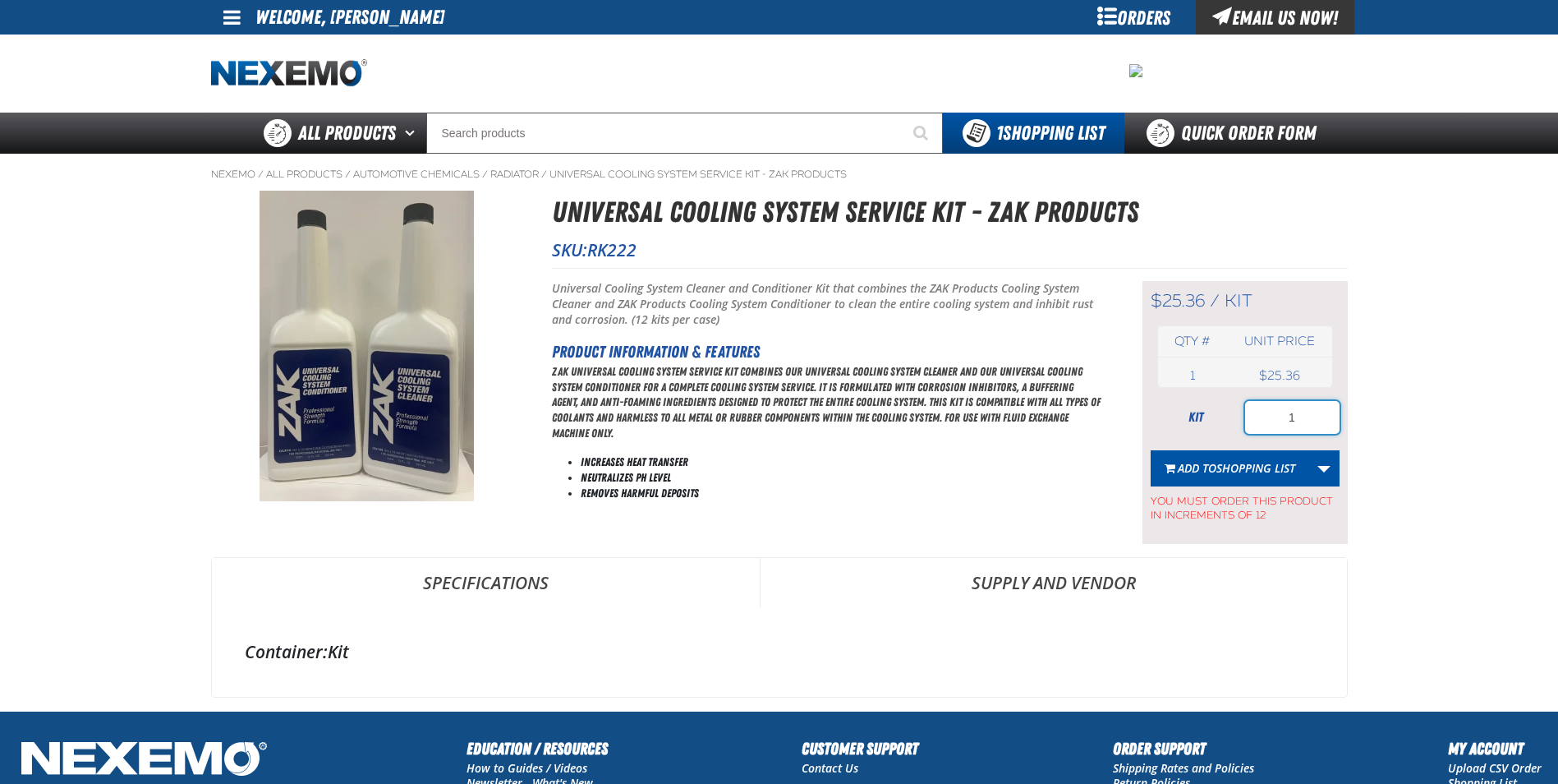
drag, startPoint x: 1260, startPoint y: 414, endPoint x: 1211, endPoint y: 409, distance: 49.3
click at [1213, 410] on div "kit 1" at bounding box center [1244, 418] width 189 height 33
type input "36"
click at [1209, 456] on button "Add to Shopping List" at bounding box center [1229, 467] width 158 height 36
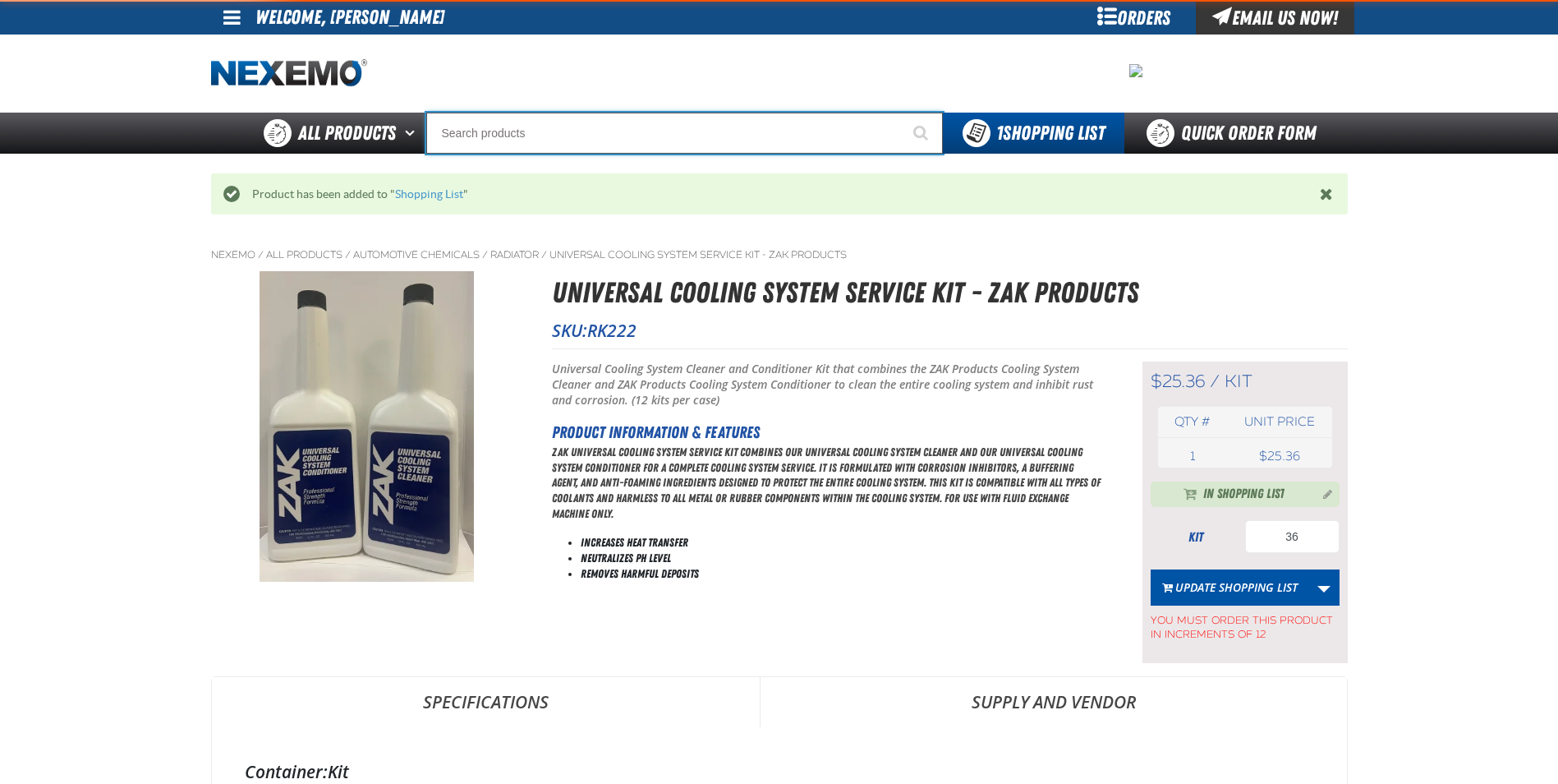
click at [565, 133] on input "Search" at bounding box center [684, 133] width 516 height 41
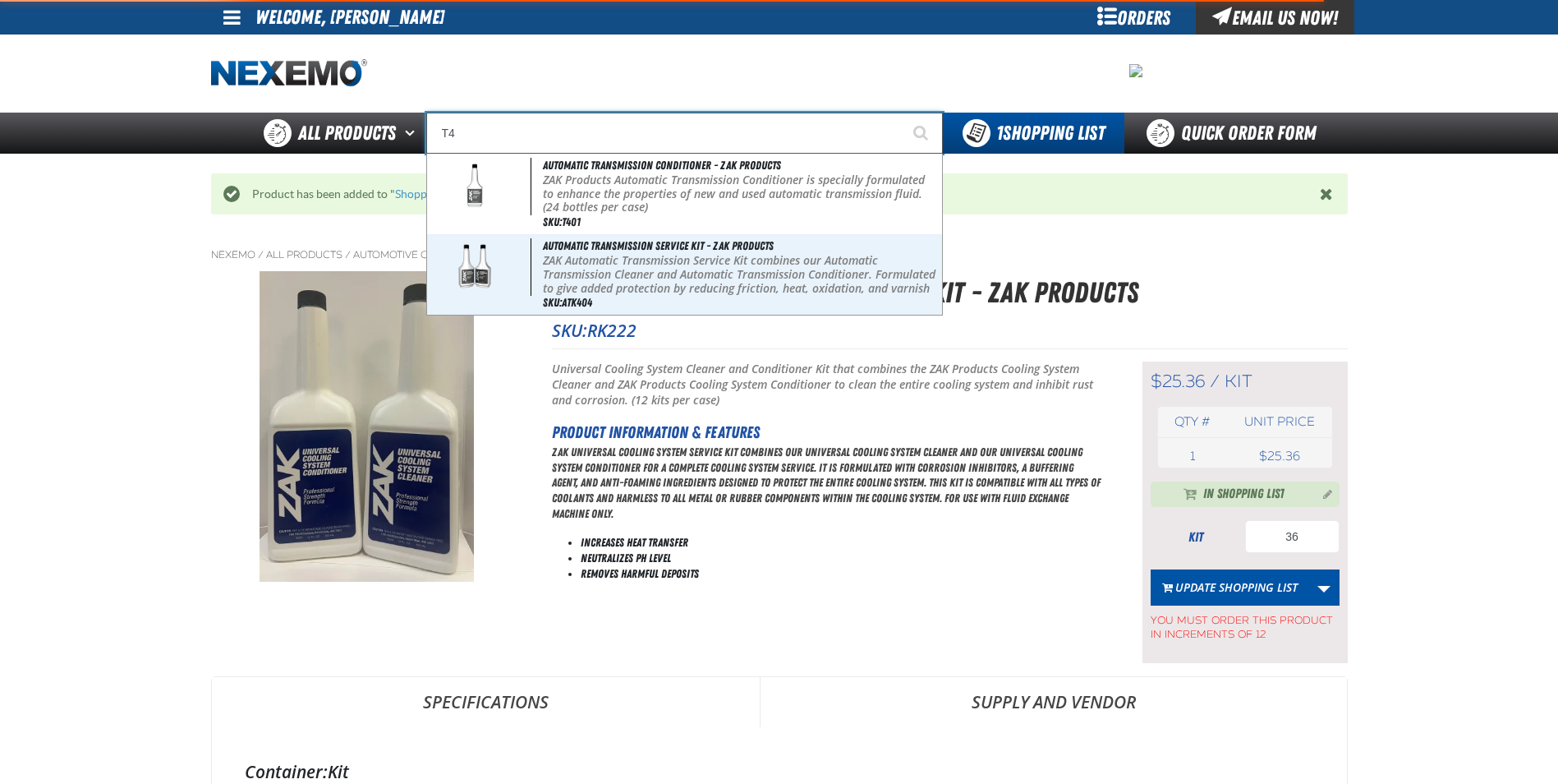
type input "T"
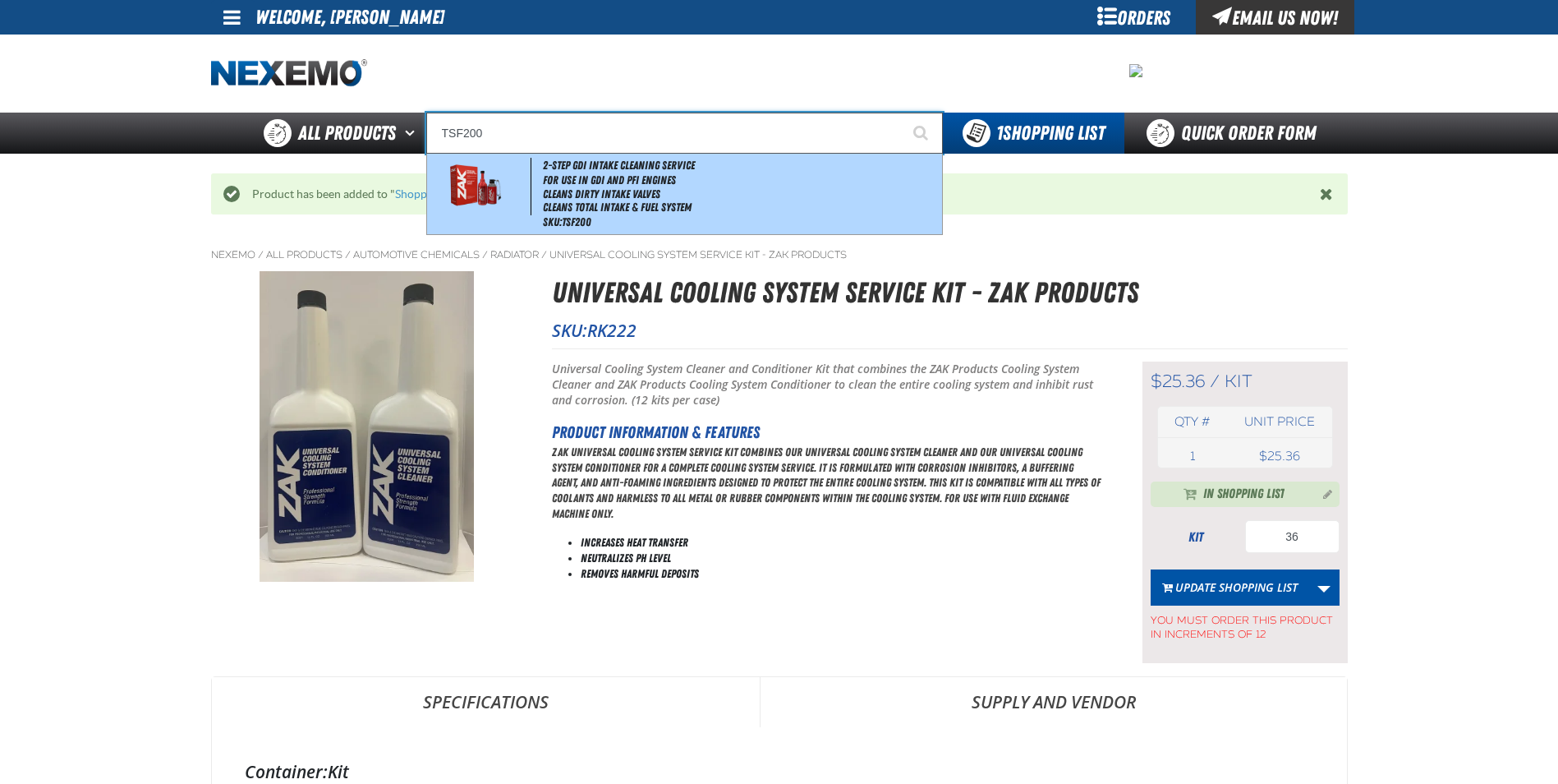
click at [676, 209] on li "Cleans Total Intake & Fuel System" at bounding box center [740, 207] width 395 height 14
type input "2-Step GDI Intake Cleaning Service"
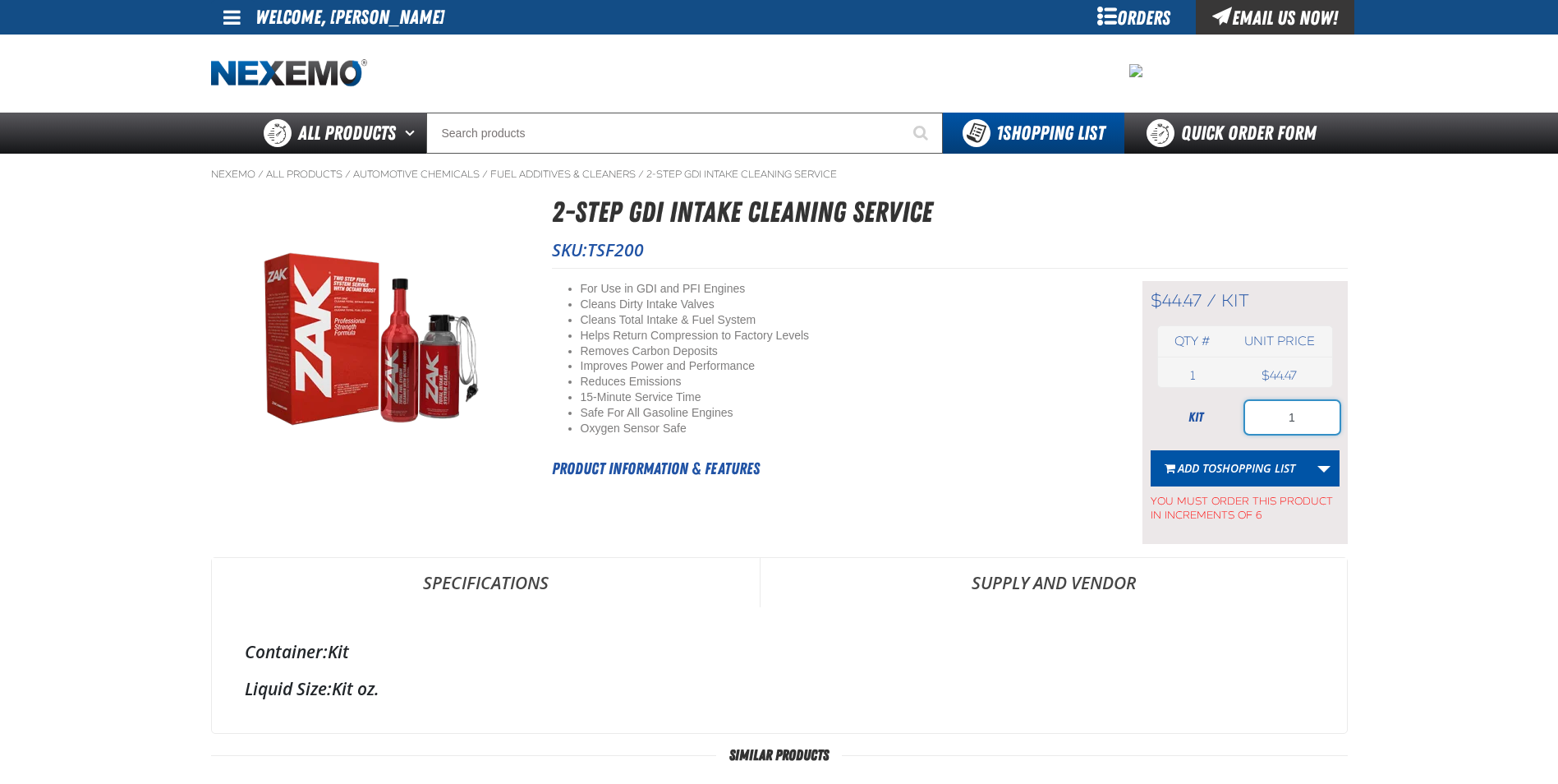
drag, startPoint x: 1291, startPoint y: 419, endPoint x: 1180, endPoint y: 422, distance: 111.0
click at [1183, 421] on div "kit 1" at bounding box center [1244, 418] width 189 height 33
type input "6"
click at [1194, 464] on span "Add to Shopping List" at bounding box center [1237, 467] width 118 height 16
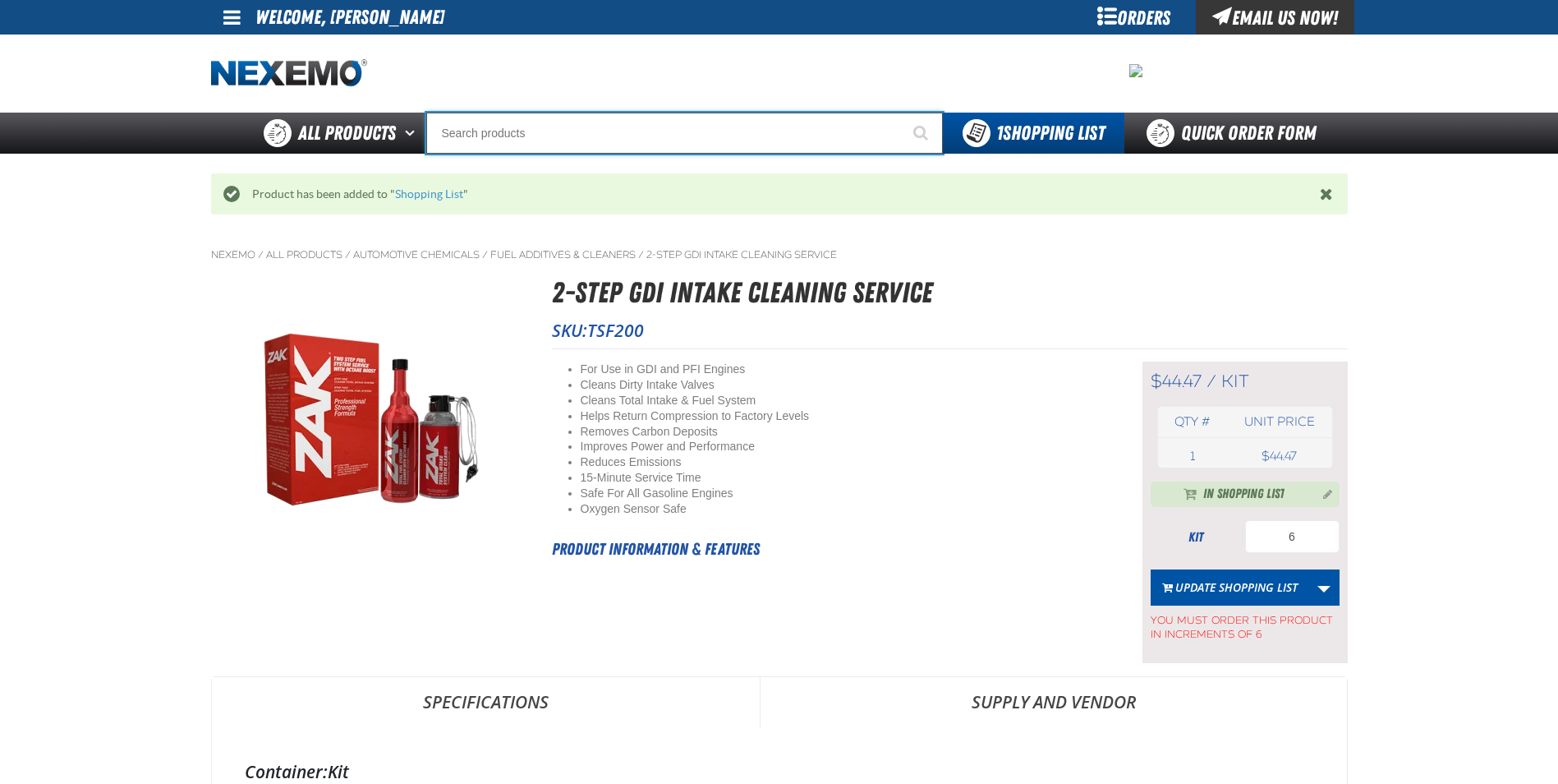
click at [653, 133] on input "Search" at bounding box center [684, 133] width 516 height 41
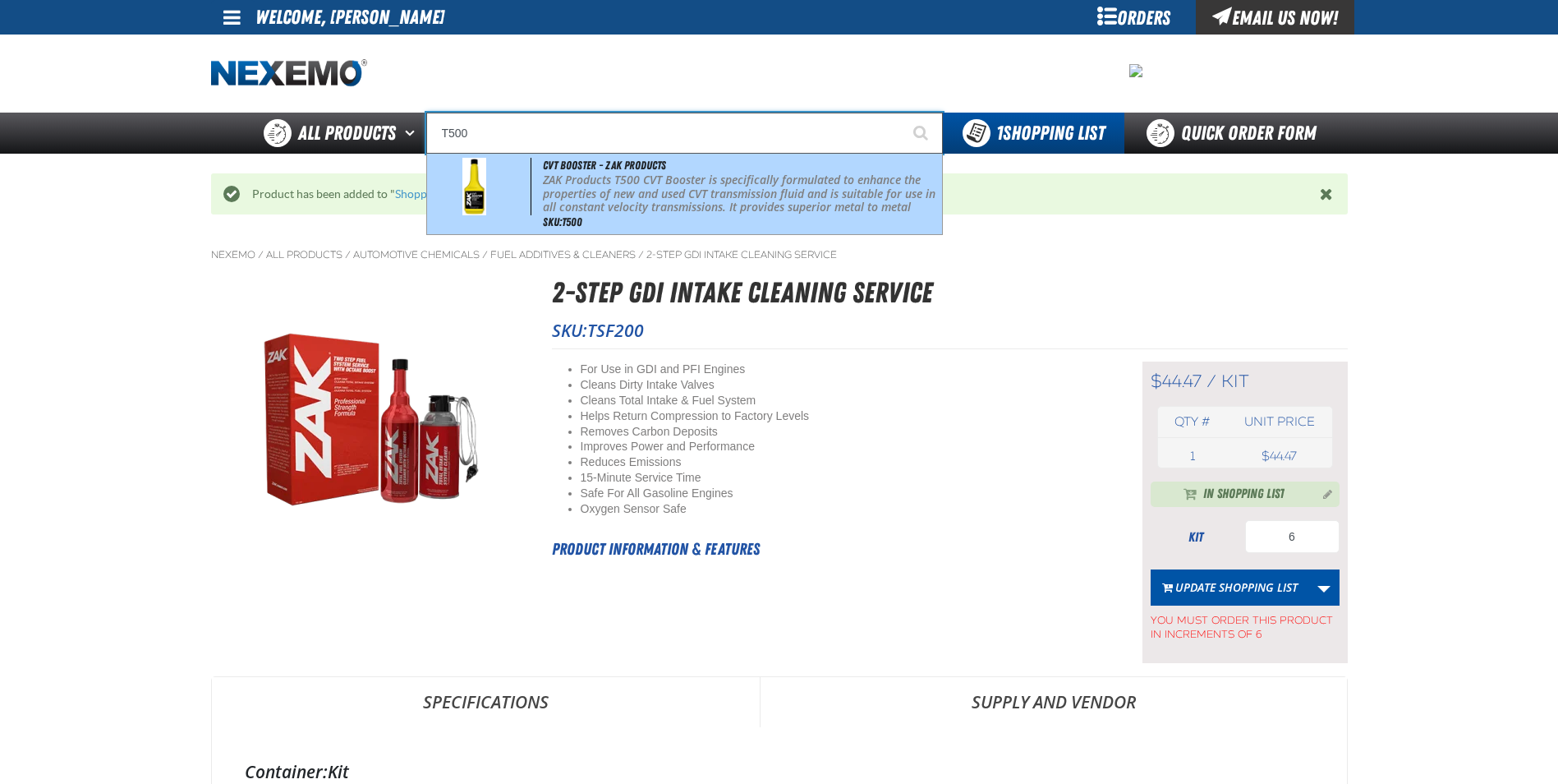
click at [592, 182] on p "ZAK Products T500 CVT Booster is specifically formulated to enhance the propert…" at bounding box center [740, 207] width 395 height 69
type input "CVT Booster - ZAK Products"
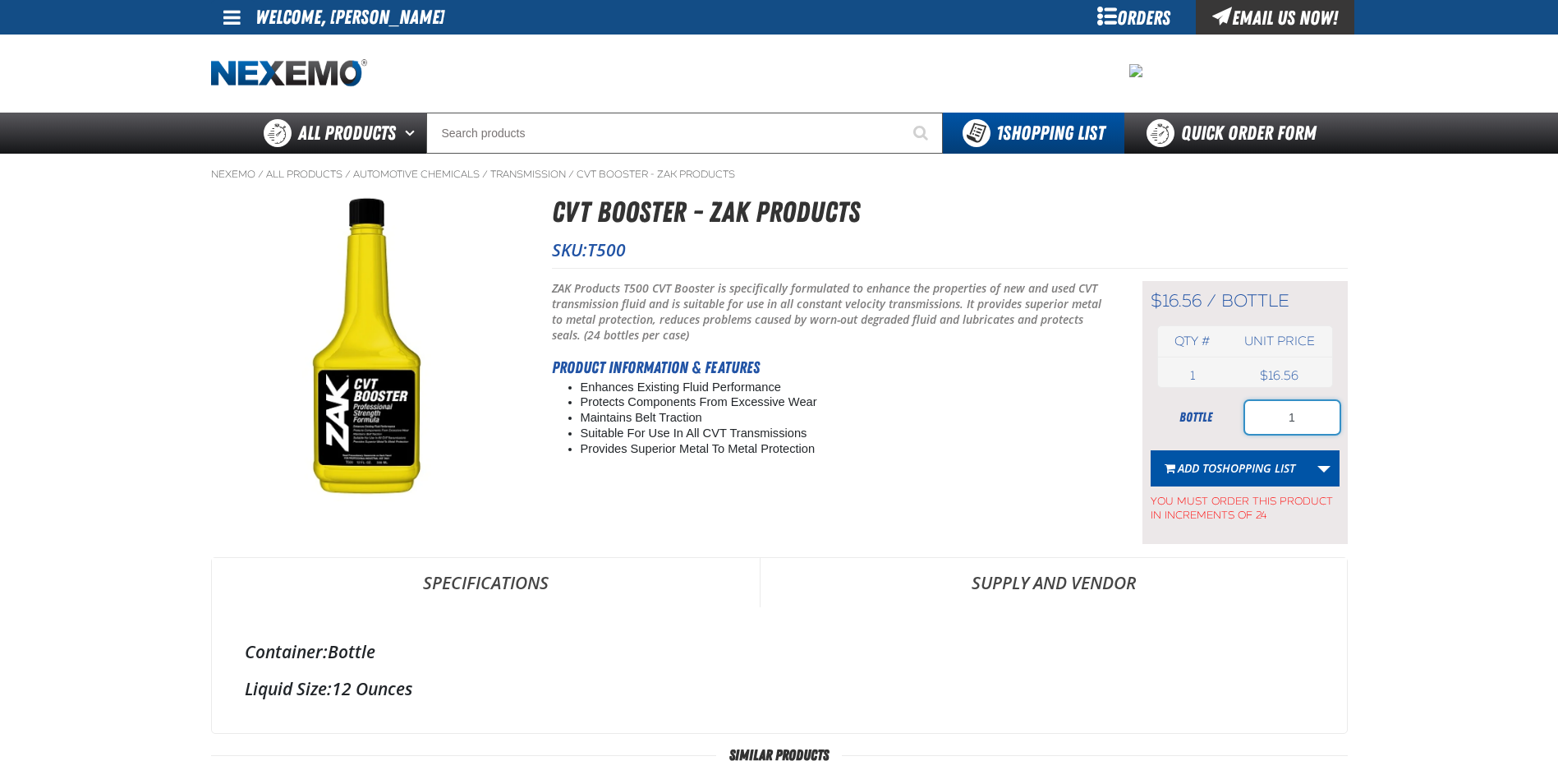
drag, startPoint x: 1324, startPoint y: 420, endPoint x: 1183, endPoint y: 427, distance: 141.2
click at [1183, 427] on div "bottle 1" at bounding box center [1244, 418] width 189 height 33
type input "4"
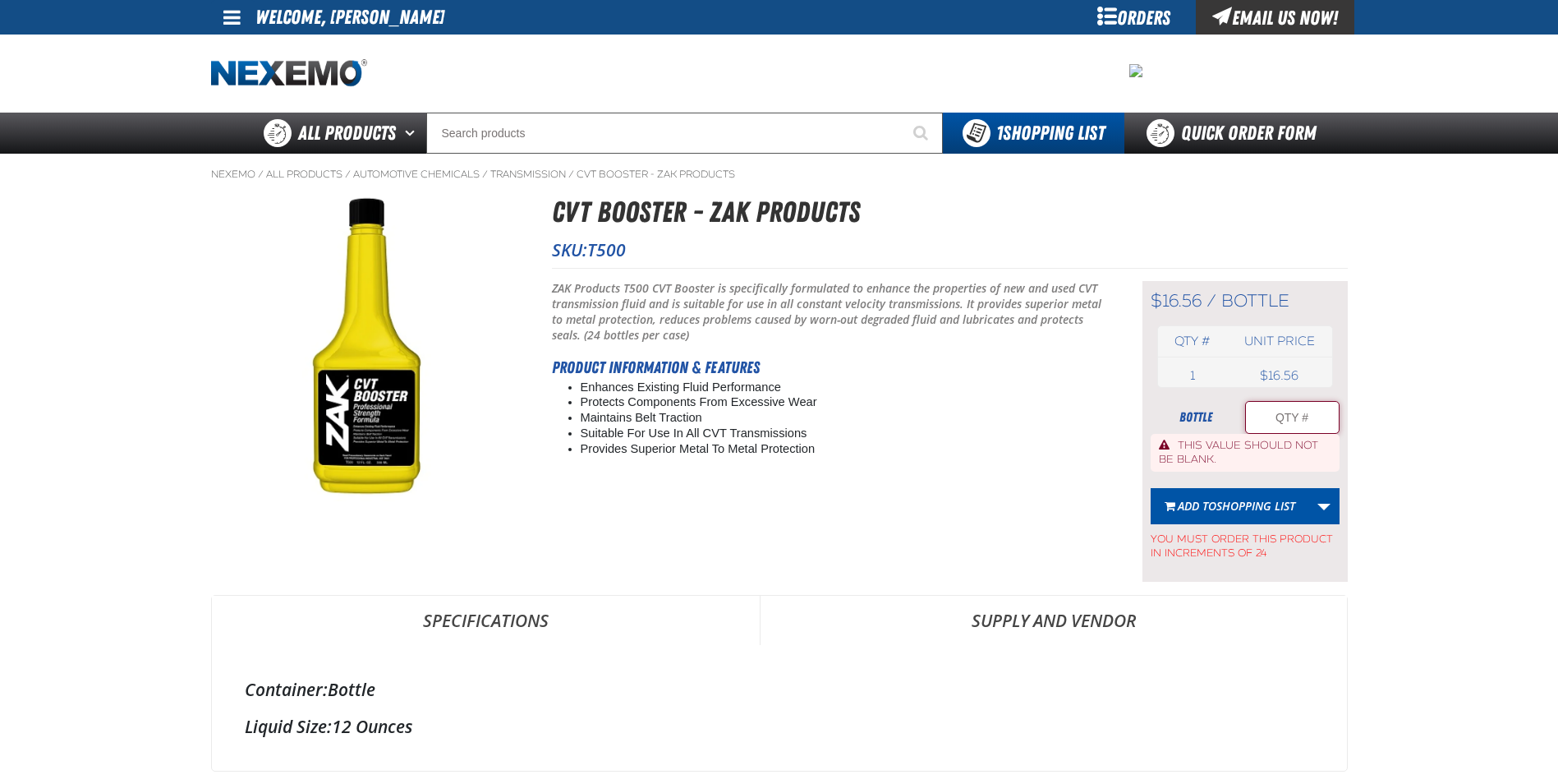
click at [1296, 424] on input "Product Quantity" at bounding box center [1292, 418] width 95 height 33
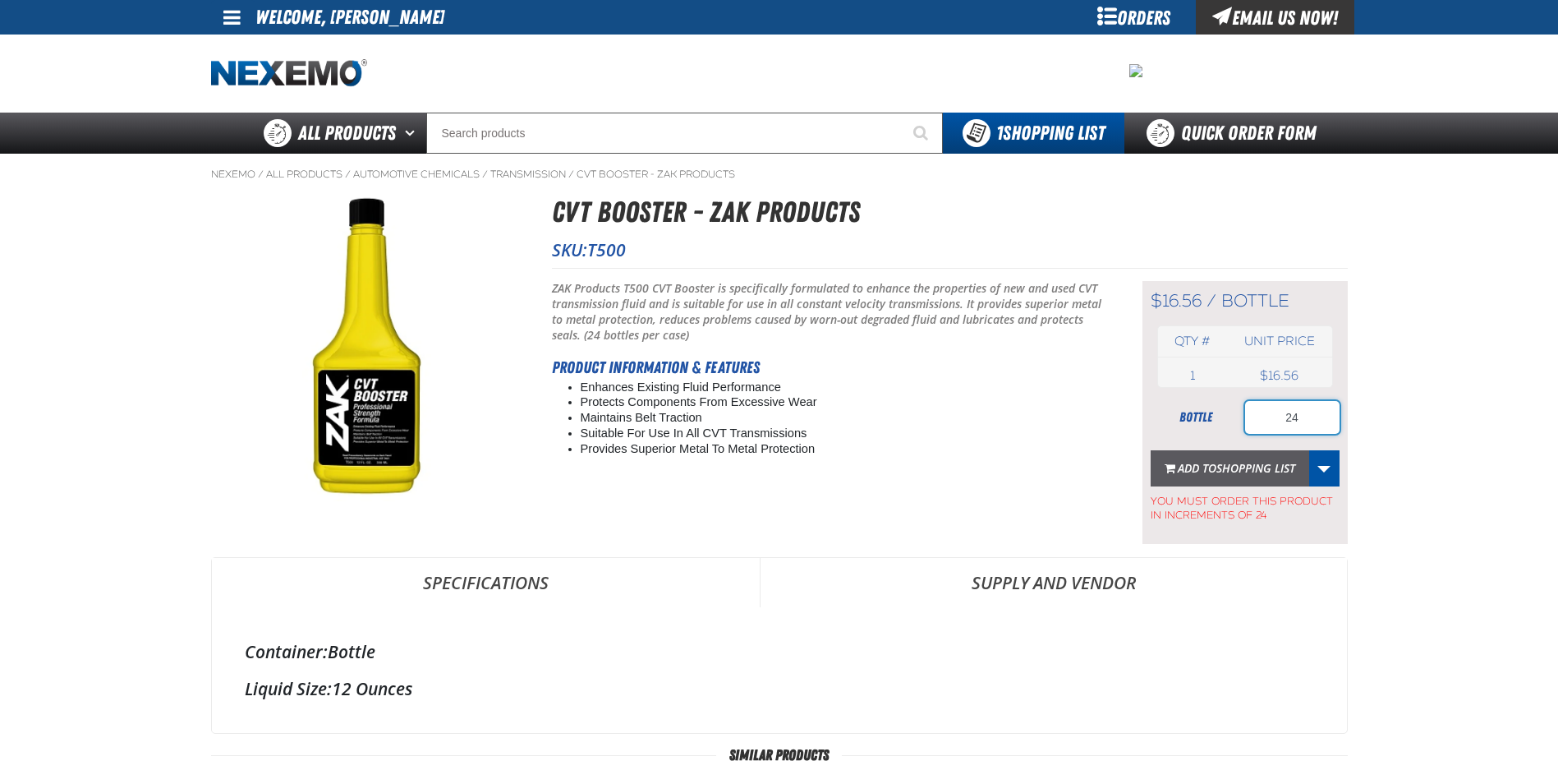
type input "24"
click at [1202, 462] on span "Add to Shopping List" at bounding box center [1237, 467] width 118 height 16
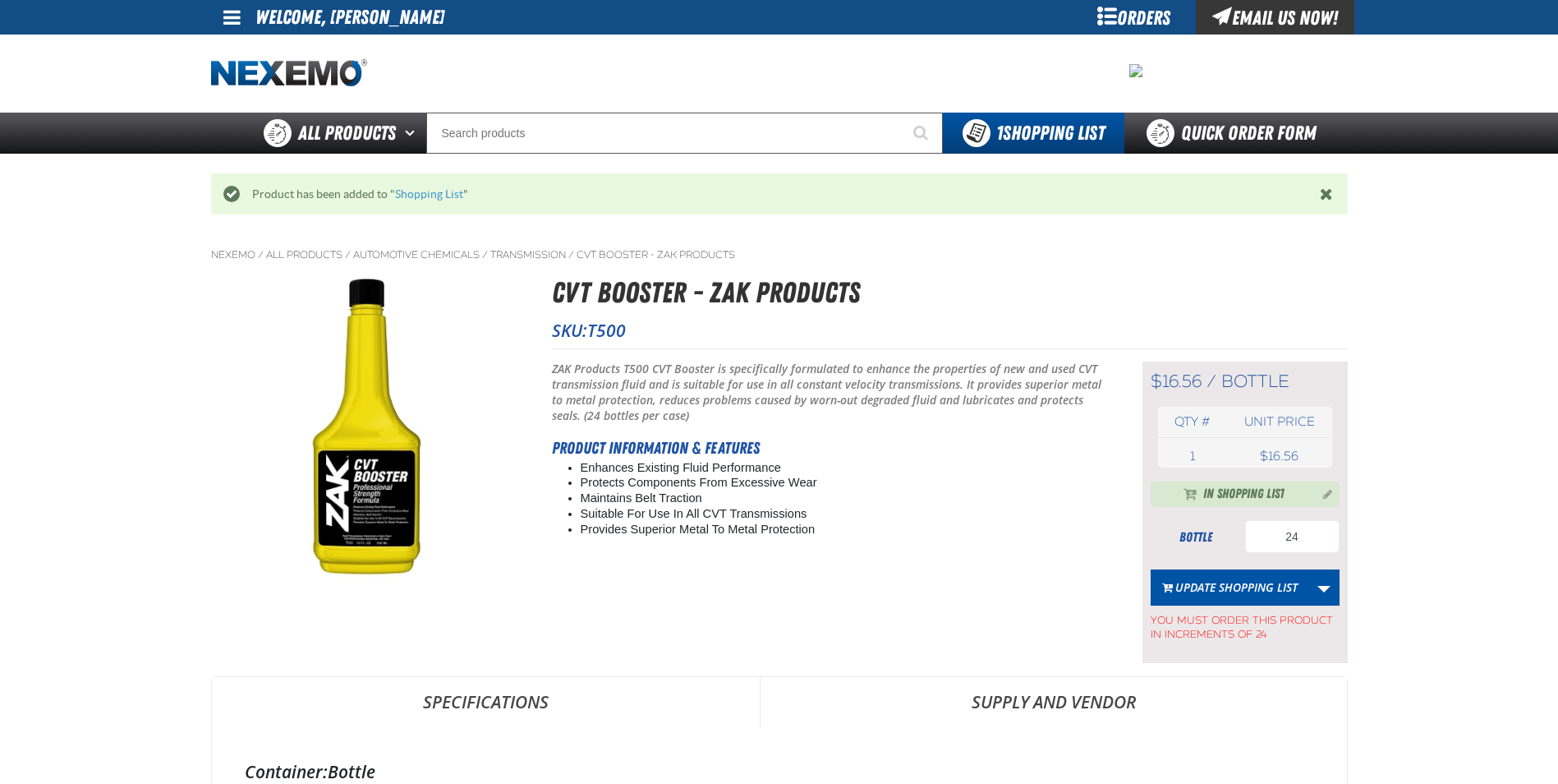
drag, startPoint x: 582, startPoint y: 165, endPoint x: 582, endPoint y: 153, distance: 12.0
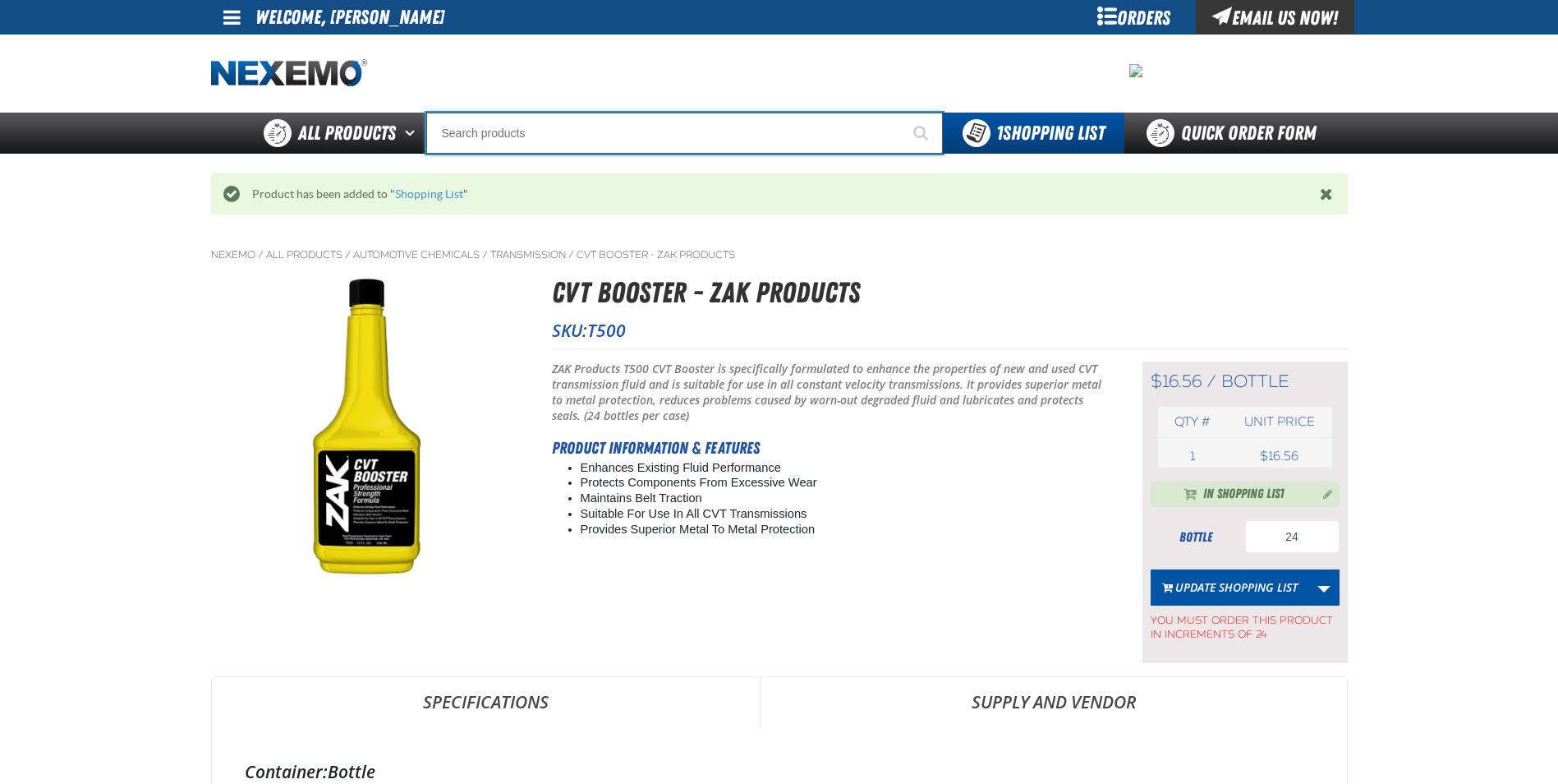
click at [581, 149] on input "Search" at bounding box center [684, 133] width 516 height 41
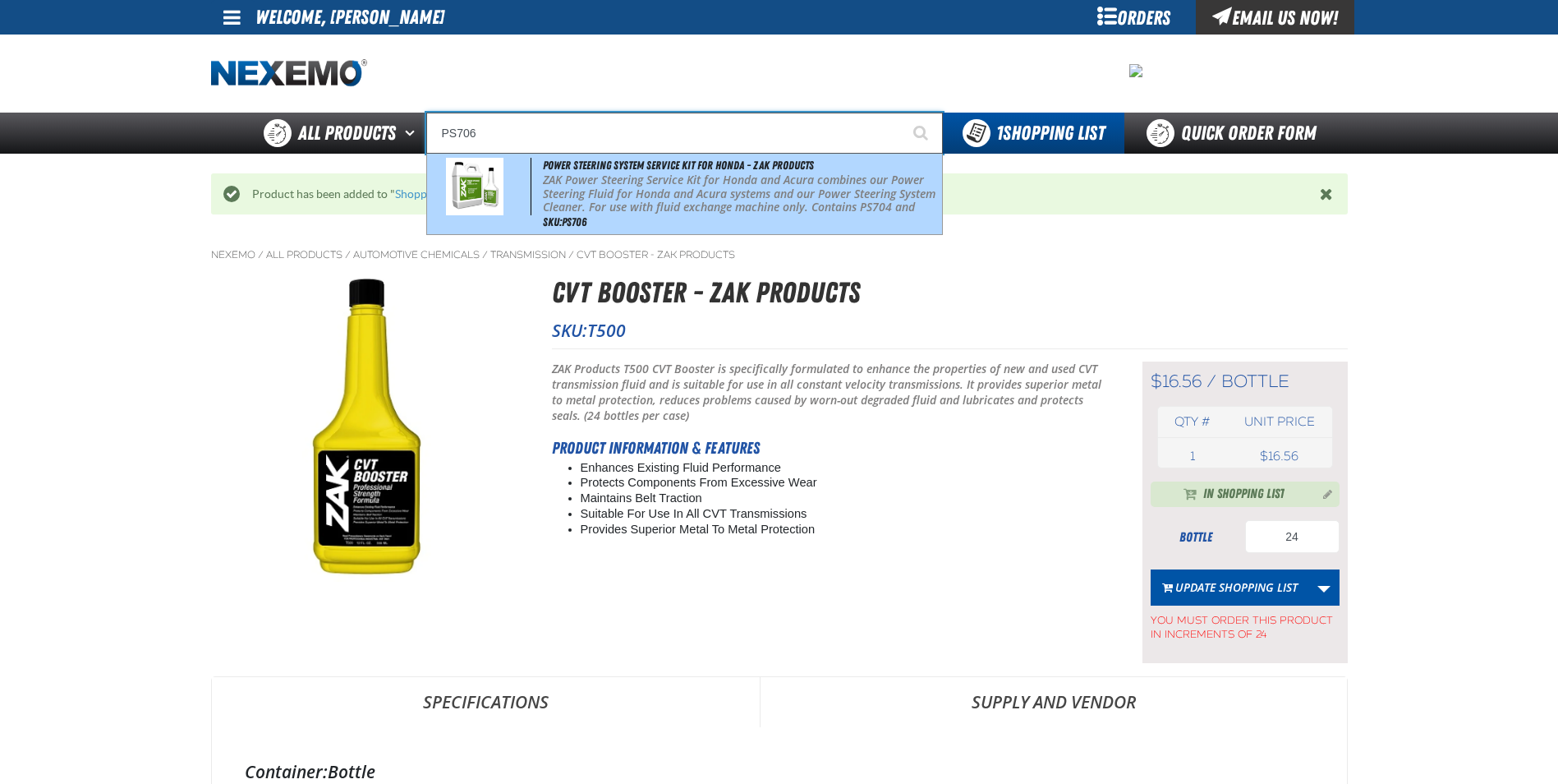
click at [568, 182] on p "ZAK Power Steering Service Kit for Honda and Acura combines our Power Steering …" at bounding box center [740, 201] width 395 height 55
type input "Power Steering System Service Kit for Honda - ZAK Products"
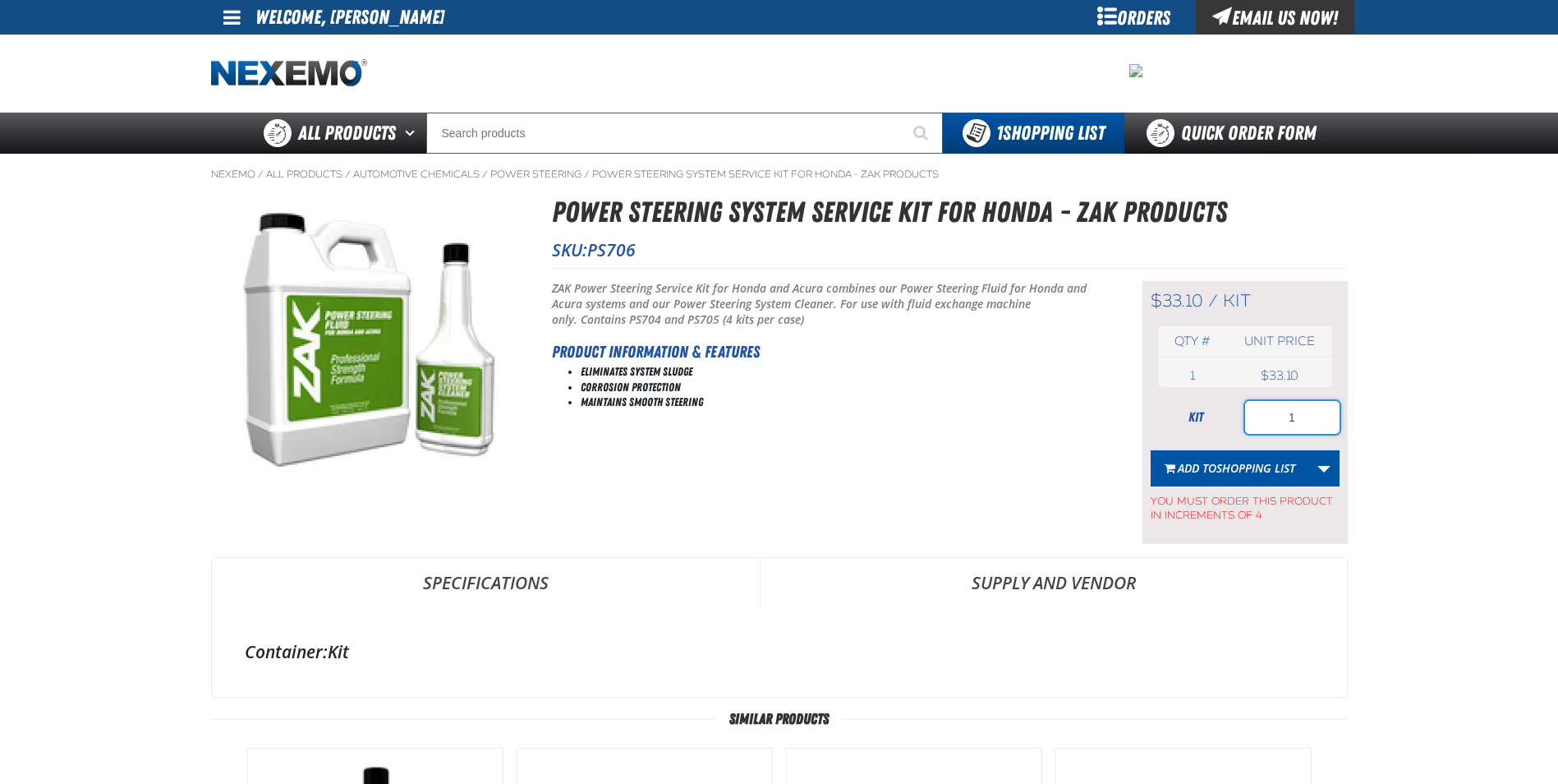
drag, startPoint x: 1310, startPoint y: 415, endPoint x: 1194, endPoint y: 417, distance: 116.0
click at [1212, 417] on div "kit 1" at bounding box center [1244, 418] width 189 height 33
type input "8"
click at [1242, 470] on span "Shopping List" at bounding box center [1256, 467] width 79 height 16
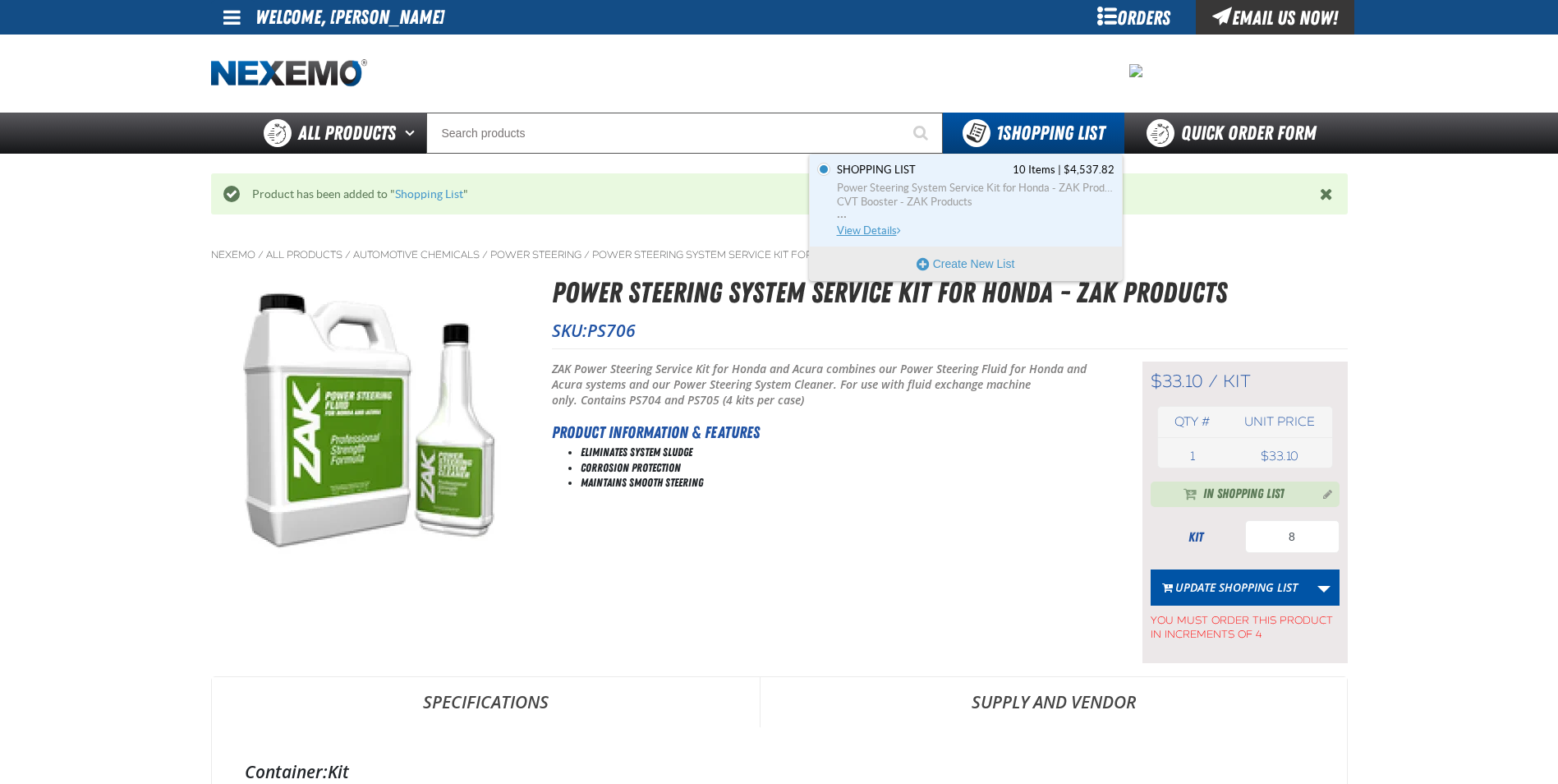
click at [911, 179] on link "Shopping List 10 Items | $4,537.82 Power Steering System Service Kit for Honda …" at bounding box center [974, 201] width 281 height 75
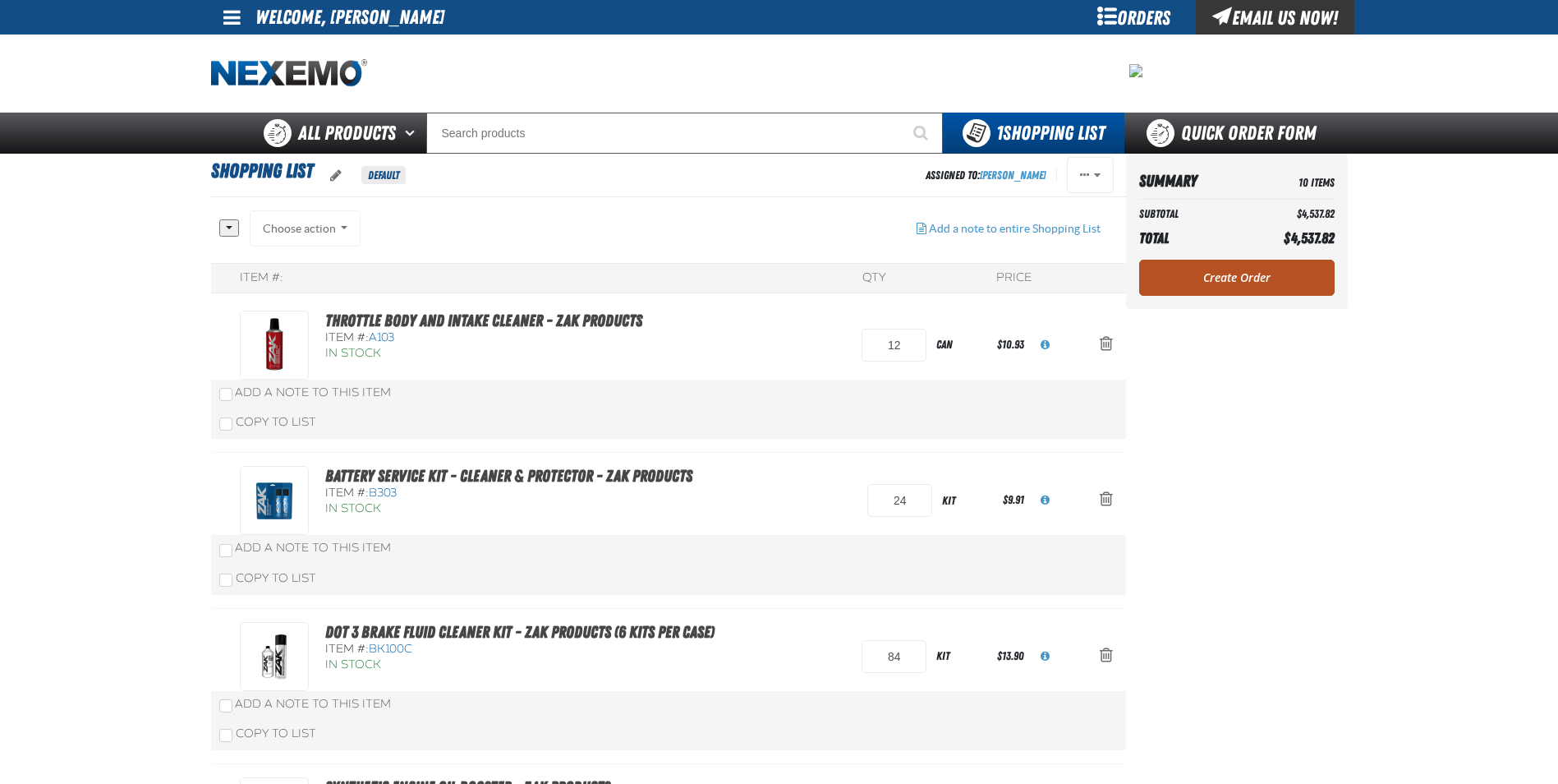
click at [1250, 275] on link "Create Order" at bounding box center [1237, 277] width 195 height 36
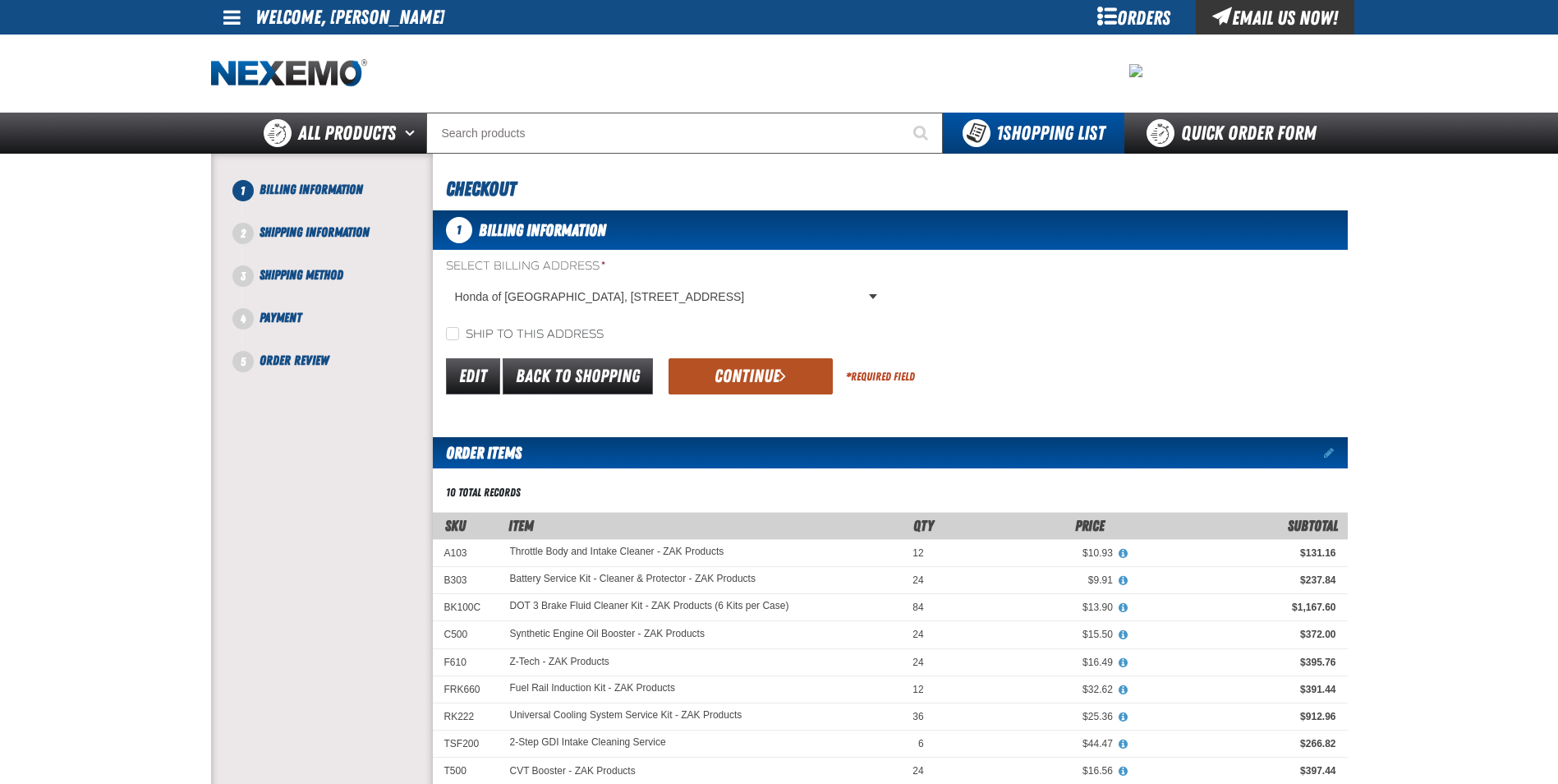
click at [745, 376] on button "Continue" at bounding box center [751, 375] width 165 height 36
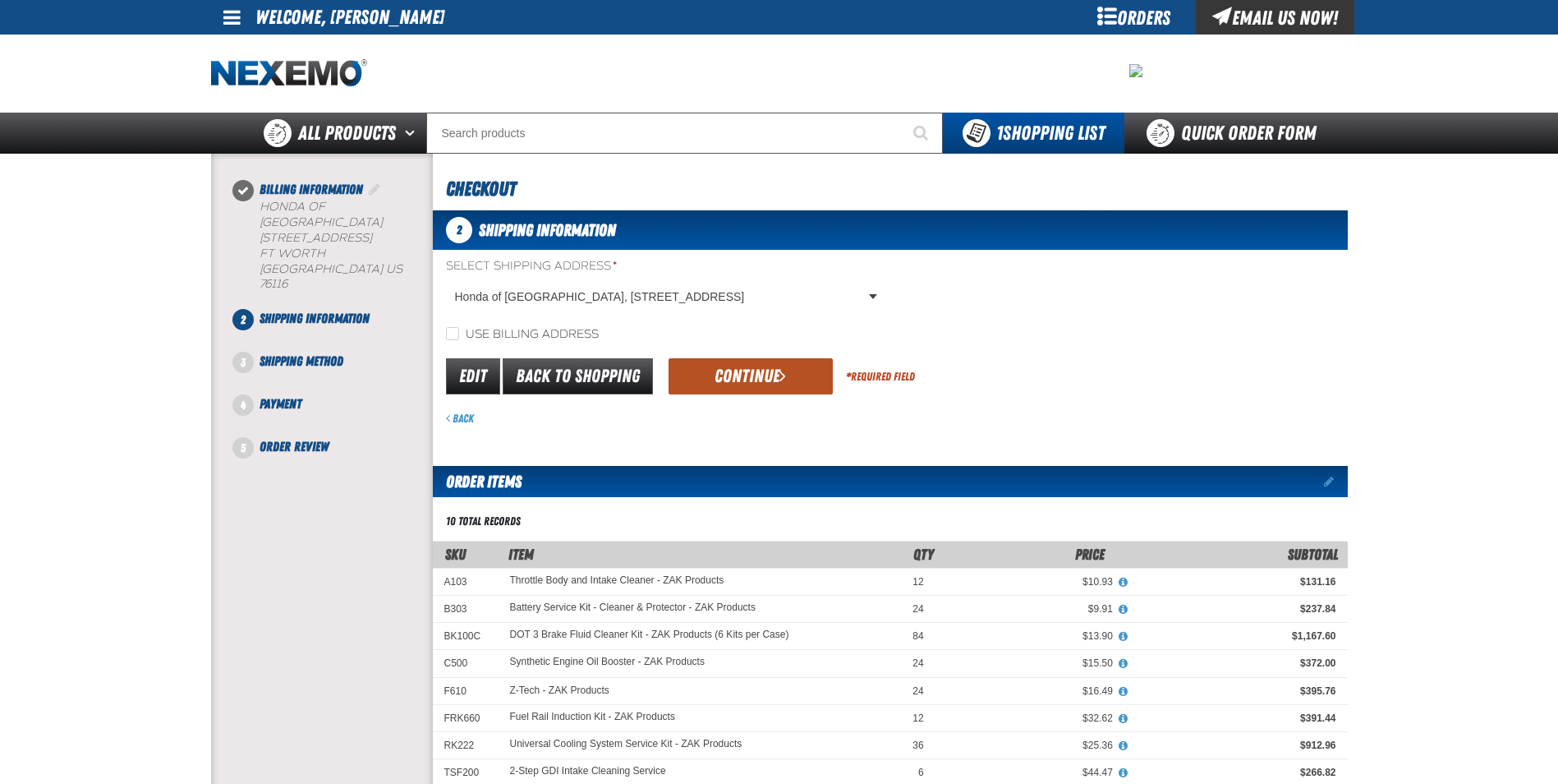
click at [707, 378] on button "Continue" at bounding box center [751, 375] width 165 height 36
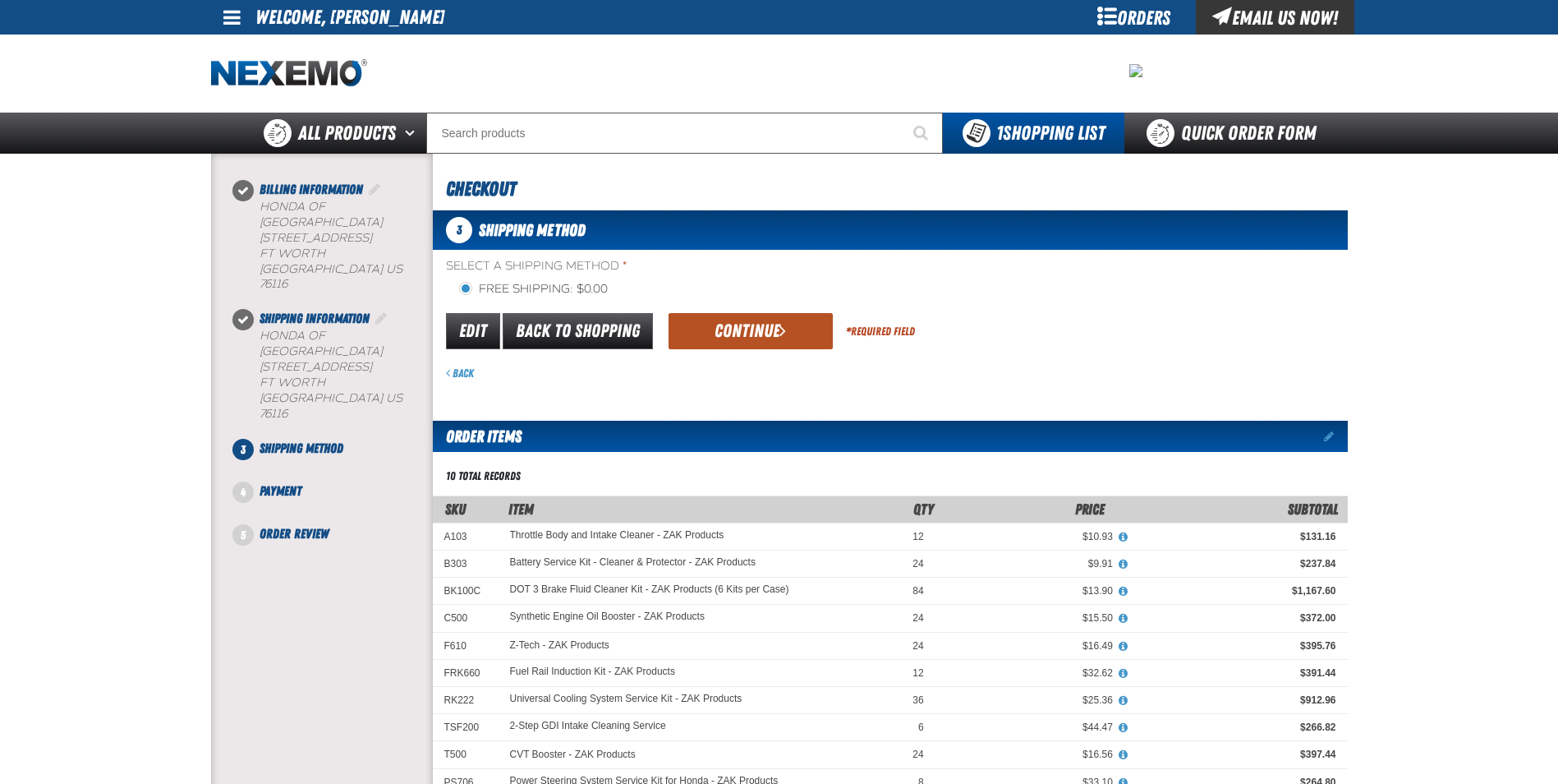
click at [715, 340] on button "Continue" at bounding box center [751, 330] width 165 height 36
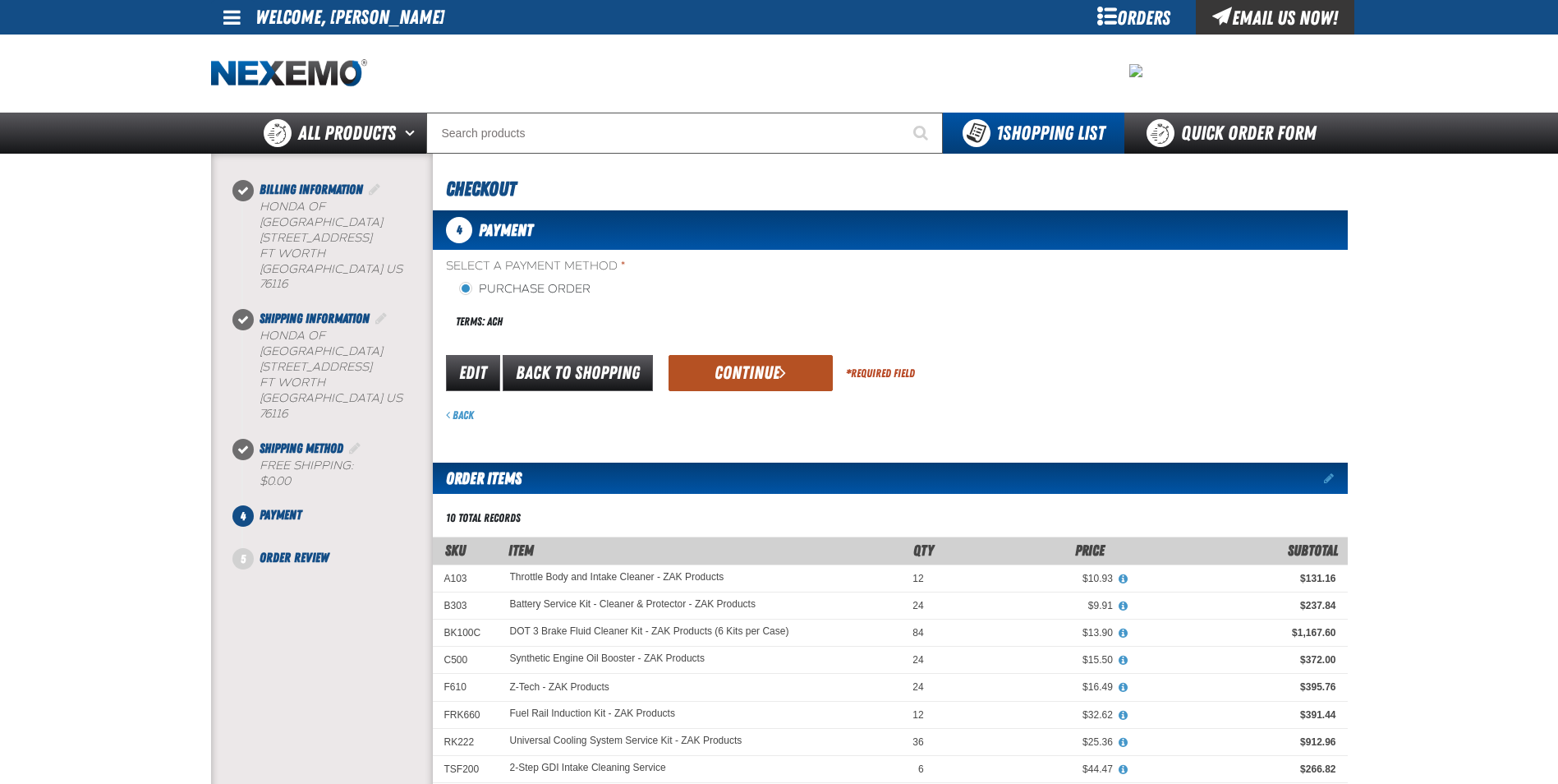
click at [745, 356] on button "Continue" at bounding box center [751, 373] width 165 height 36
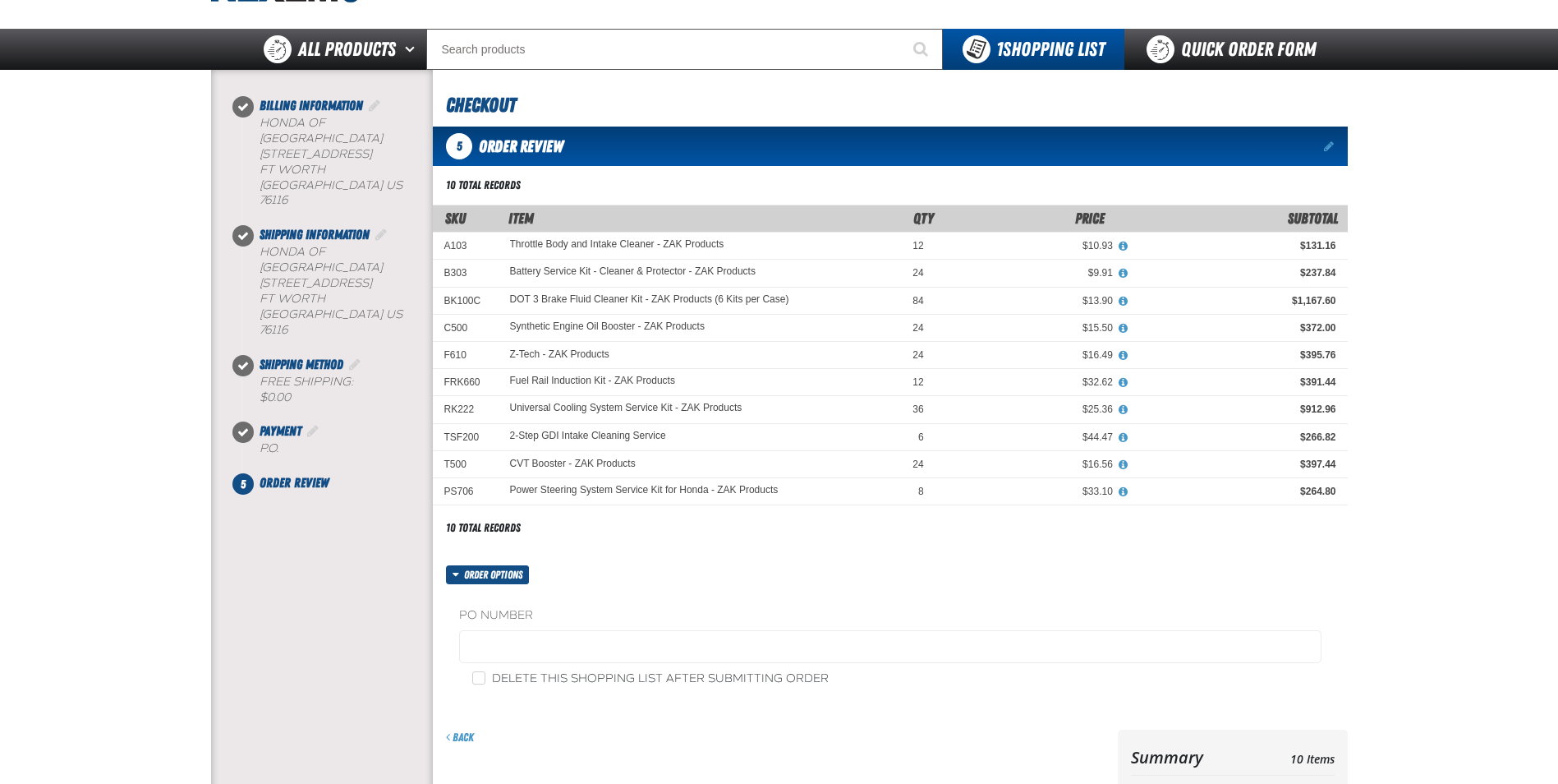
scroll to position [165, 0]
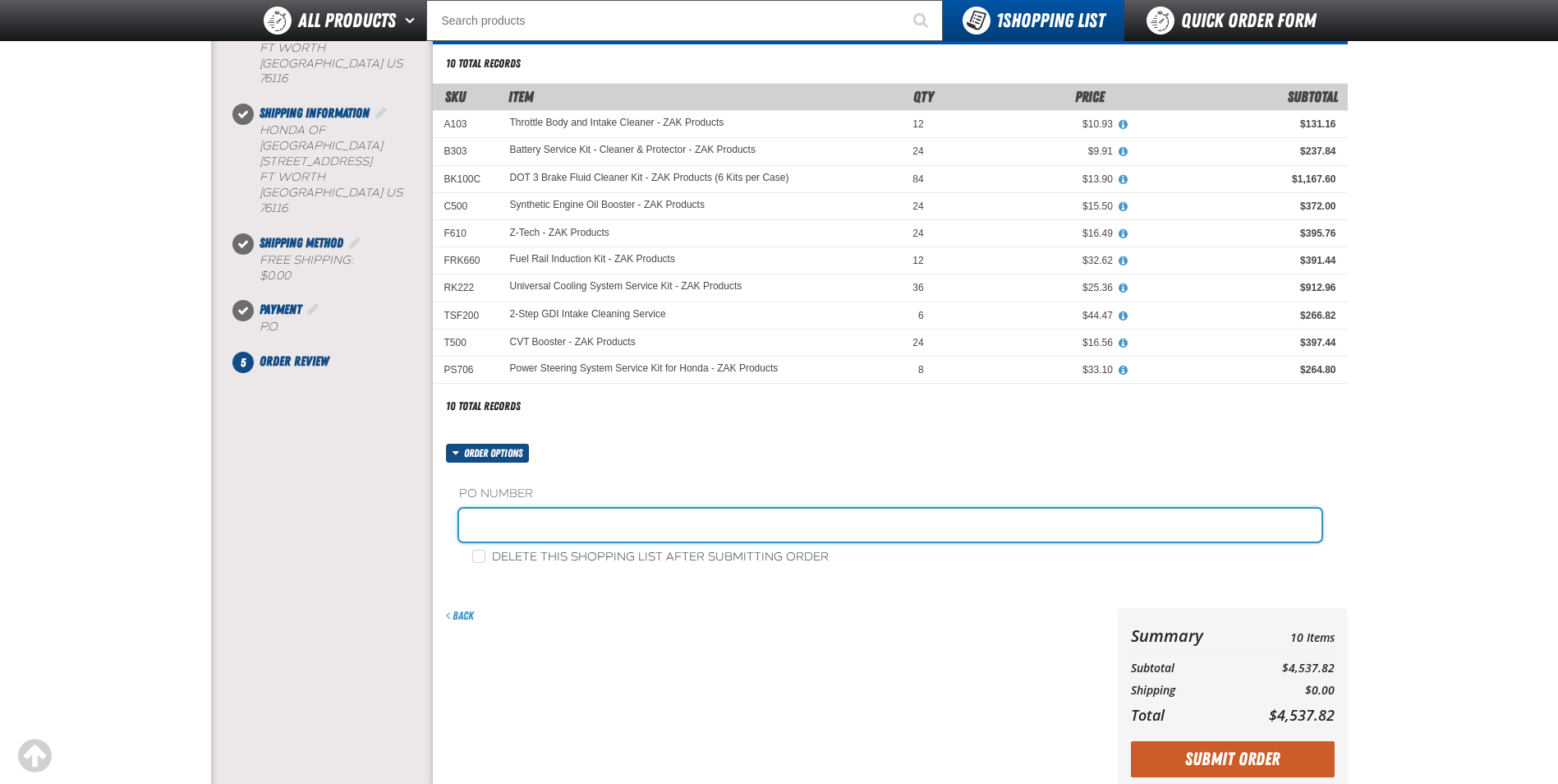
click at [554, 516] on input "text" at bounding box center [890, 525] width 862 height 33
type input "ZAK0811"
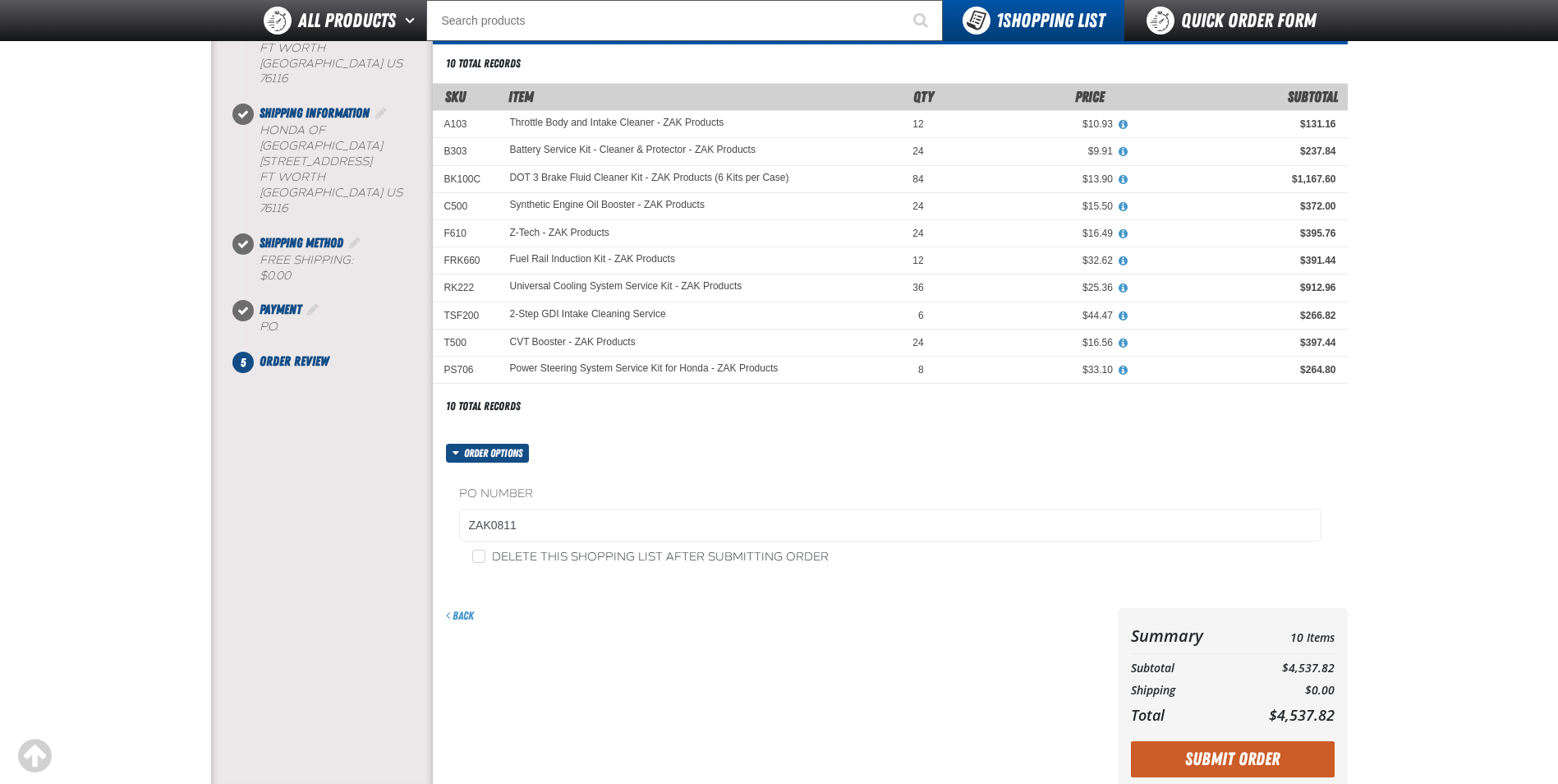
click at [499, 548] on div "Delete this shopping list after submitting order" at bounding box center [890, 556] width 862 height 17
click at [544, 564] on label "Delete this shopping list after submitting order" at bounding box center [650, 557] width 356 height 16
click at [486, 562] on input "Delete this shopping list after submitting order" at bounding box center [479, 556] width 13 height 13
checkbox input "true"
click at [1229, 771] on button "Submit Order" at bounding box center [1232, 758] width 203 height 36
